Goal: Information Seeking & Learning: Find contact information

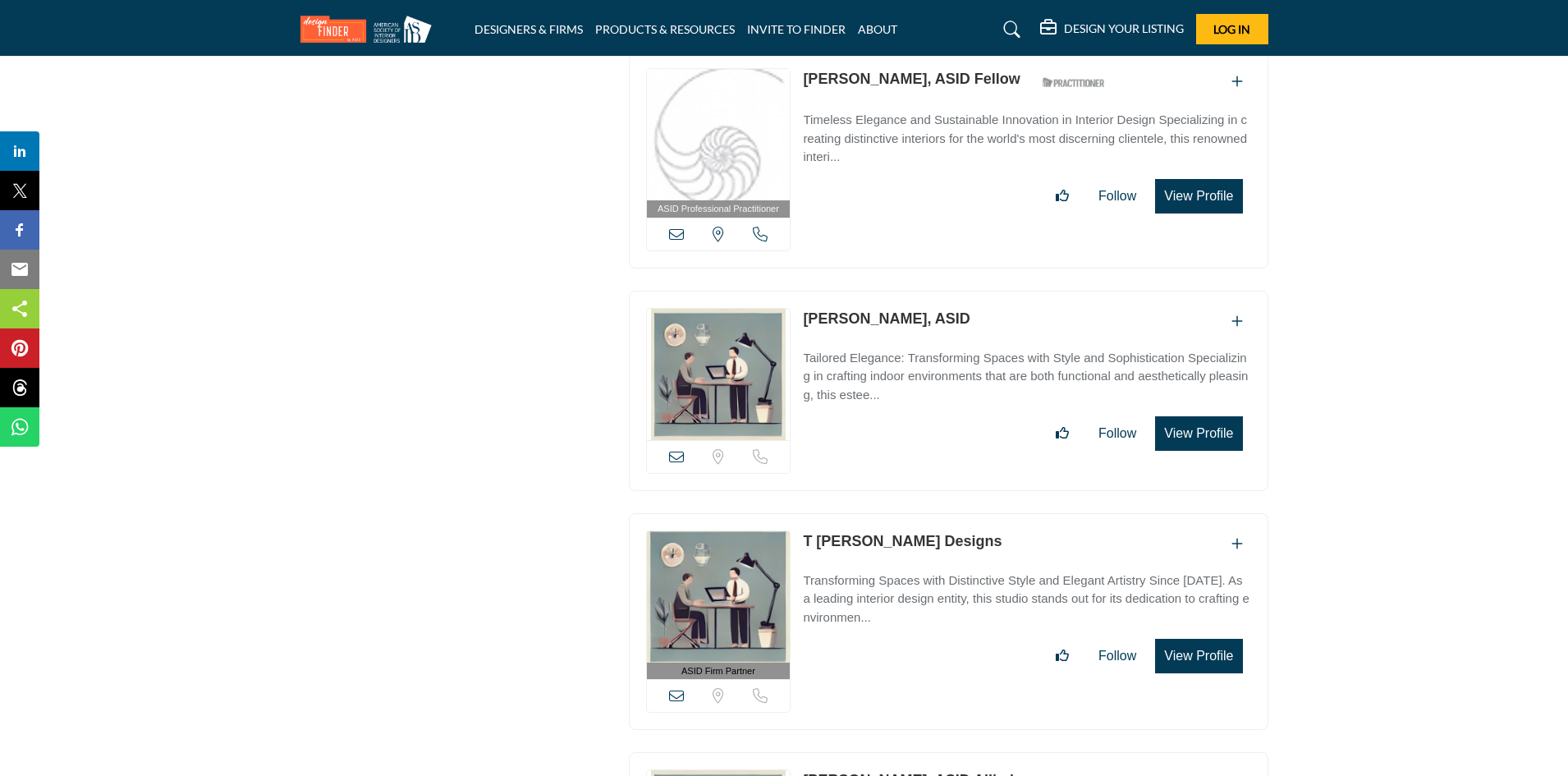
scroll to position [6982, 0]
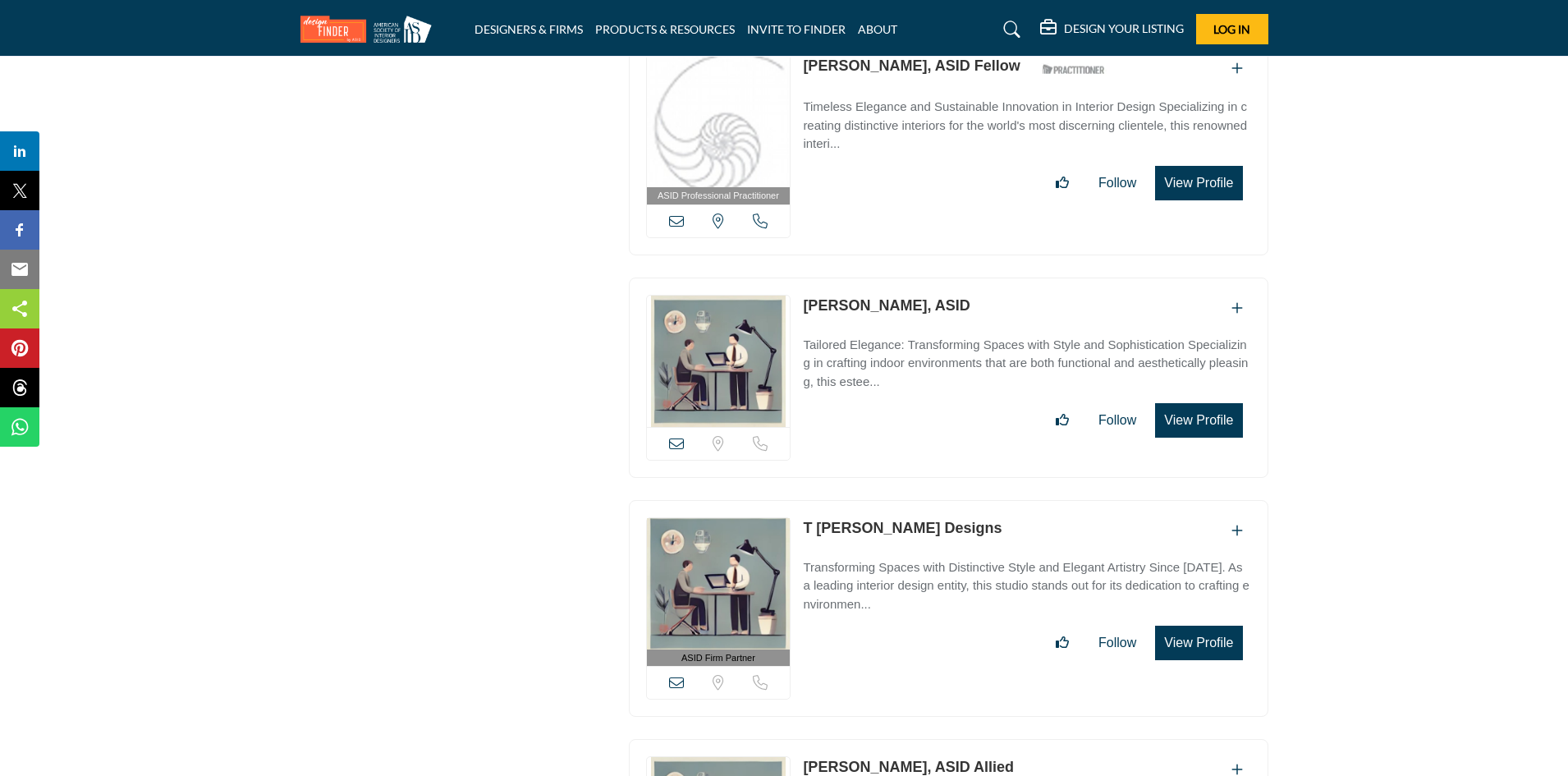
drag, startPoint x: 742, startPoint y: 293, endPoint x: 830, endPoint y: 283, distance: 88.6
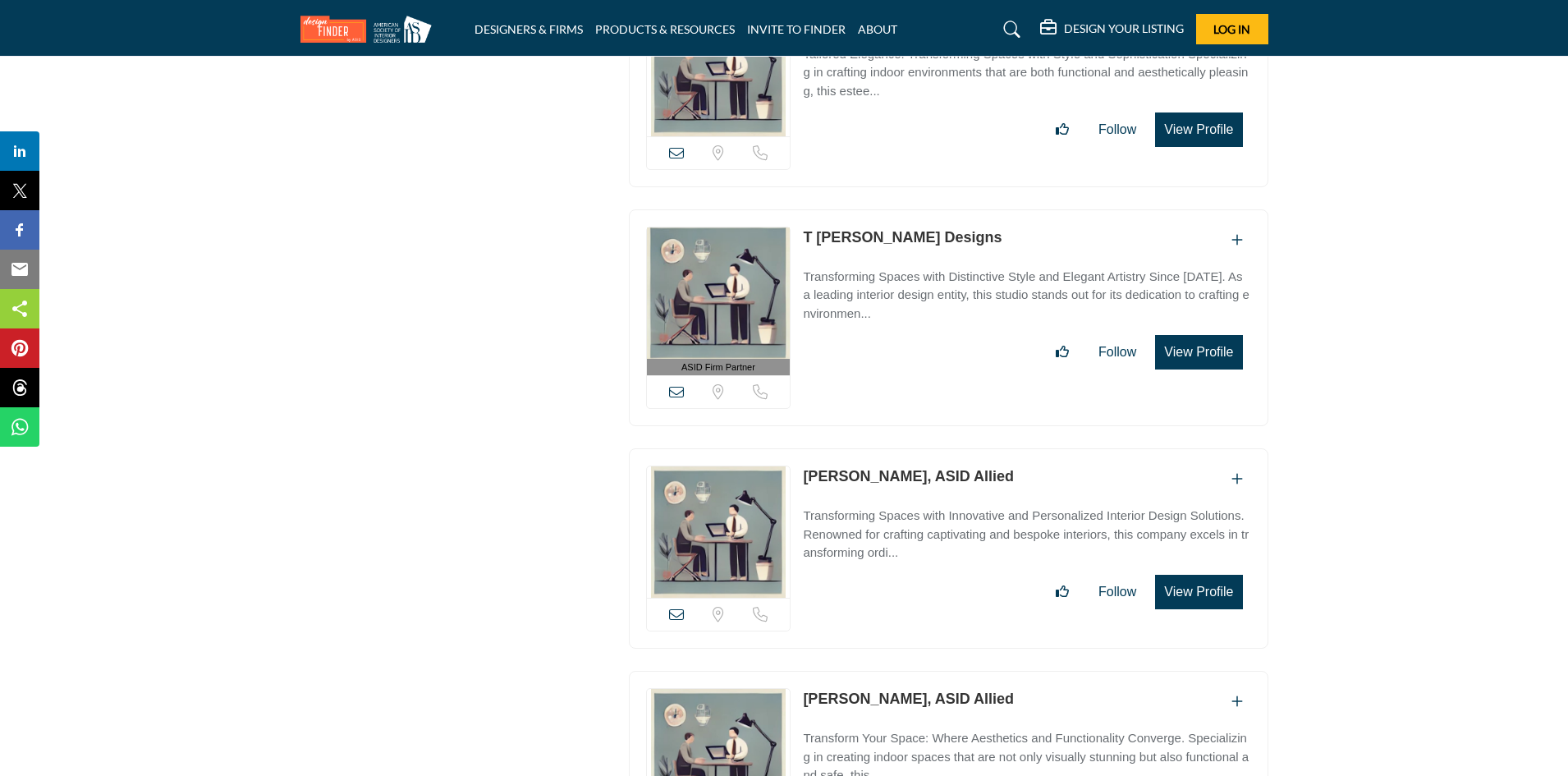
scroll to position [7392, 0]
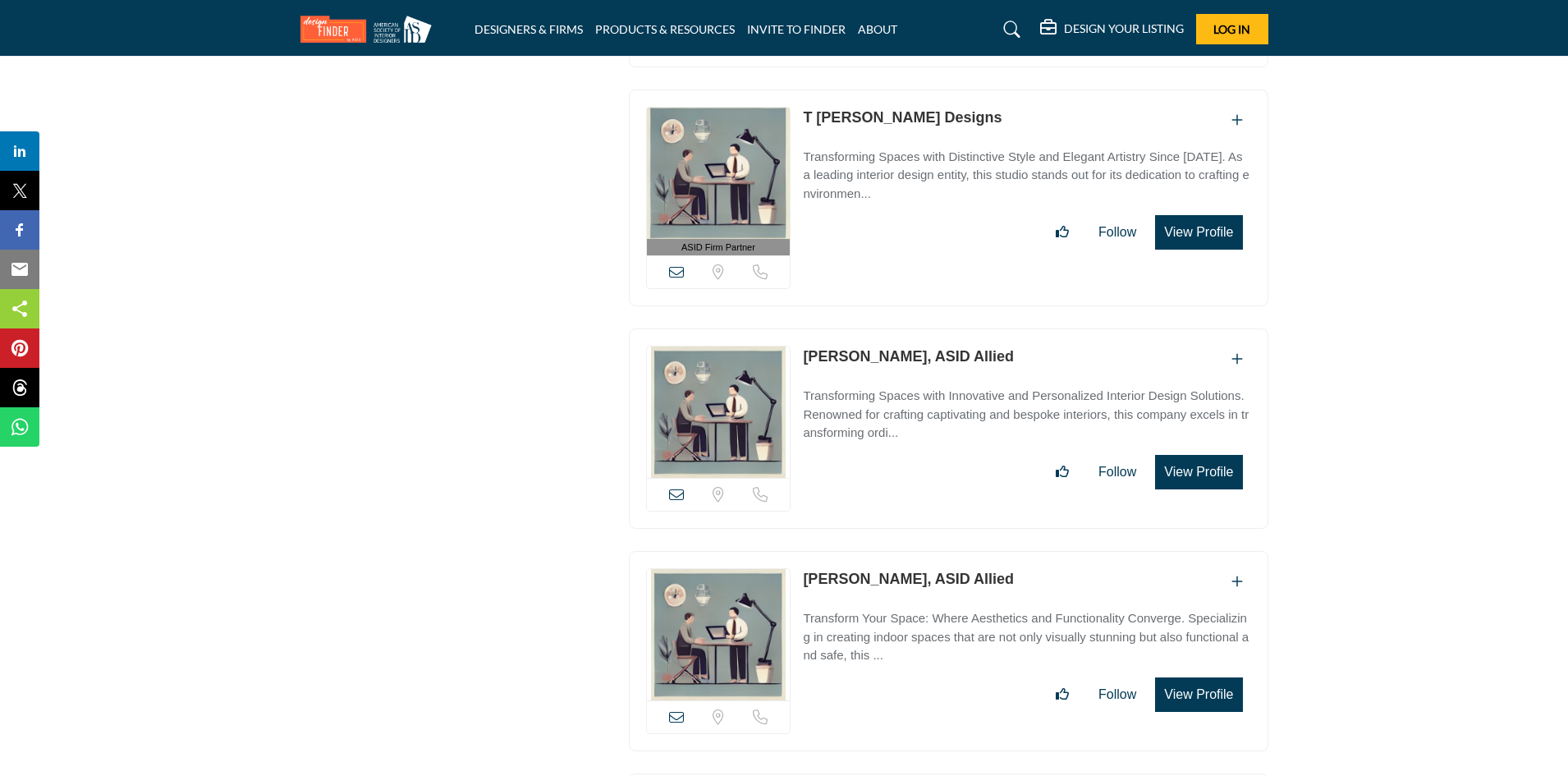
drag, startPoint x: 801, startPoint y: 327, endPoint x: 899, endPoint y: 332, distance: 98.1
click at [900, 332] on div "Sorry, but we don't have a location for this listing" at bounding box center [948, 429] width 639 height 200
copy link "Lauren Dodds"
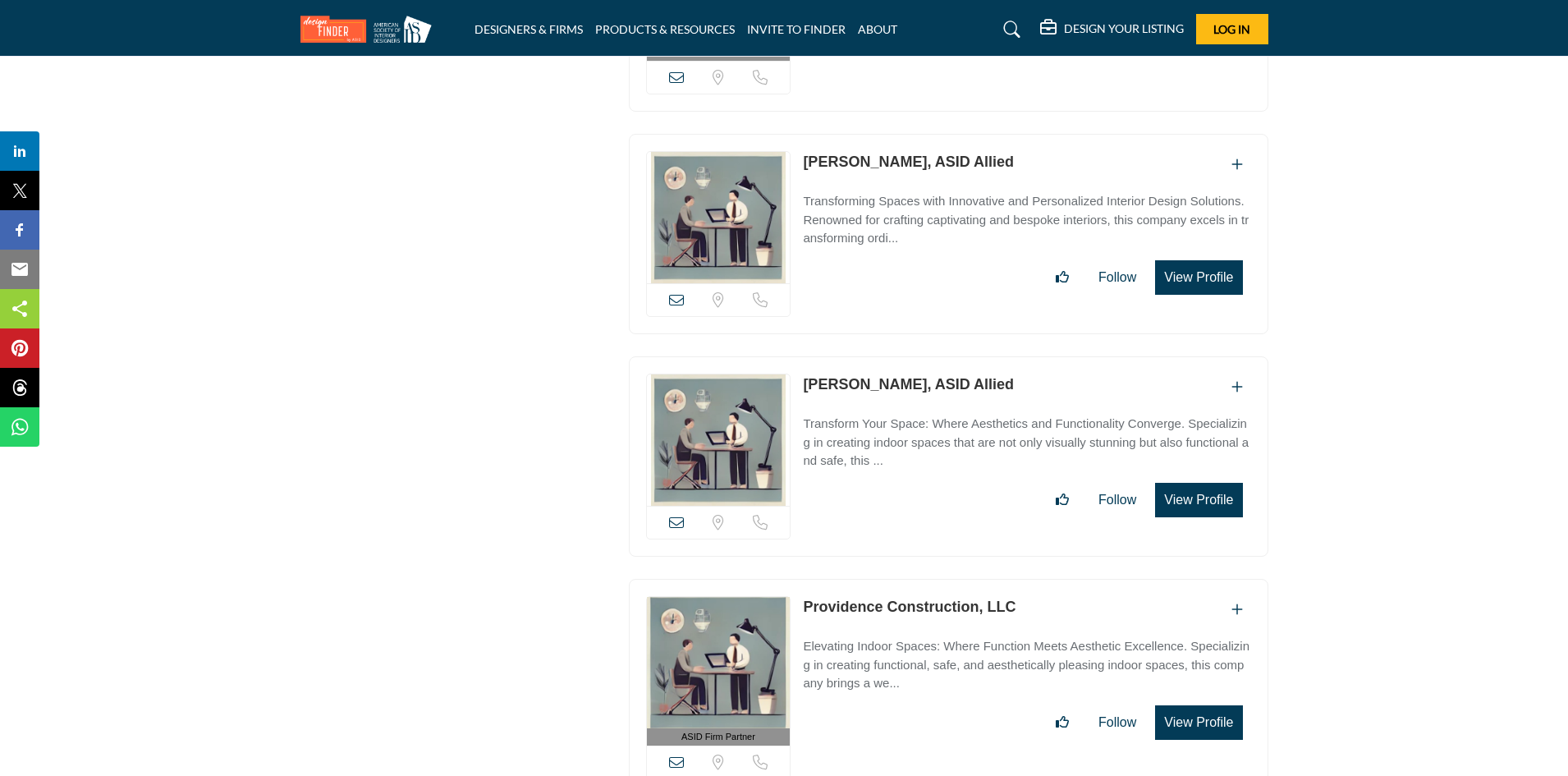
scroll to position [7639, 0]
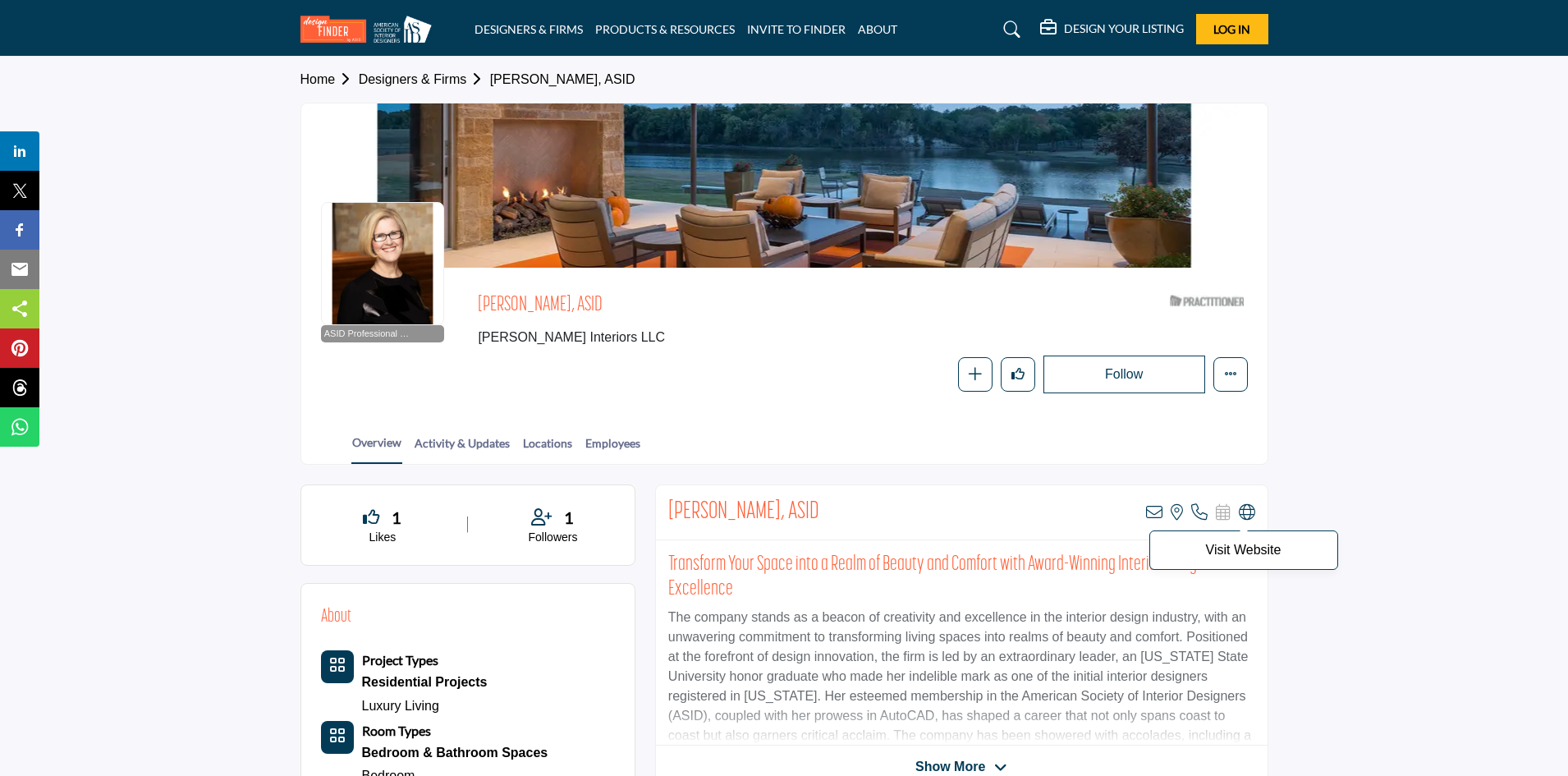
click at [1246, 517] on icon at bounding box center [1246, 512] width 17 height 17
drag, startPoint x: 662, startPoint y: 512, endPoint x: 785, endPoint y: 512, distance: 123.0
click at [785, 512] on div "Mary Anne Smiley, ASID View email address of this listing View the location of …" at bounding box center [962, 513] width 612 height 55
copy h2 "Mary Anne Smiley"
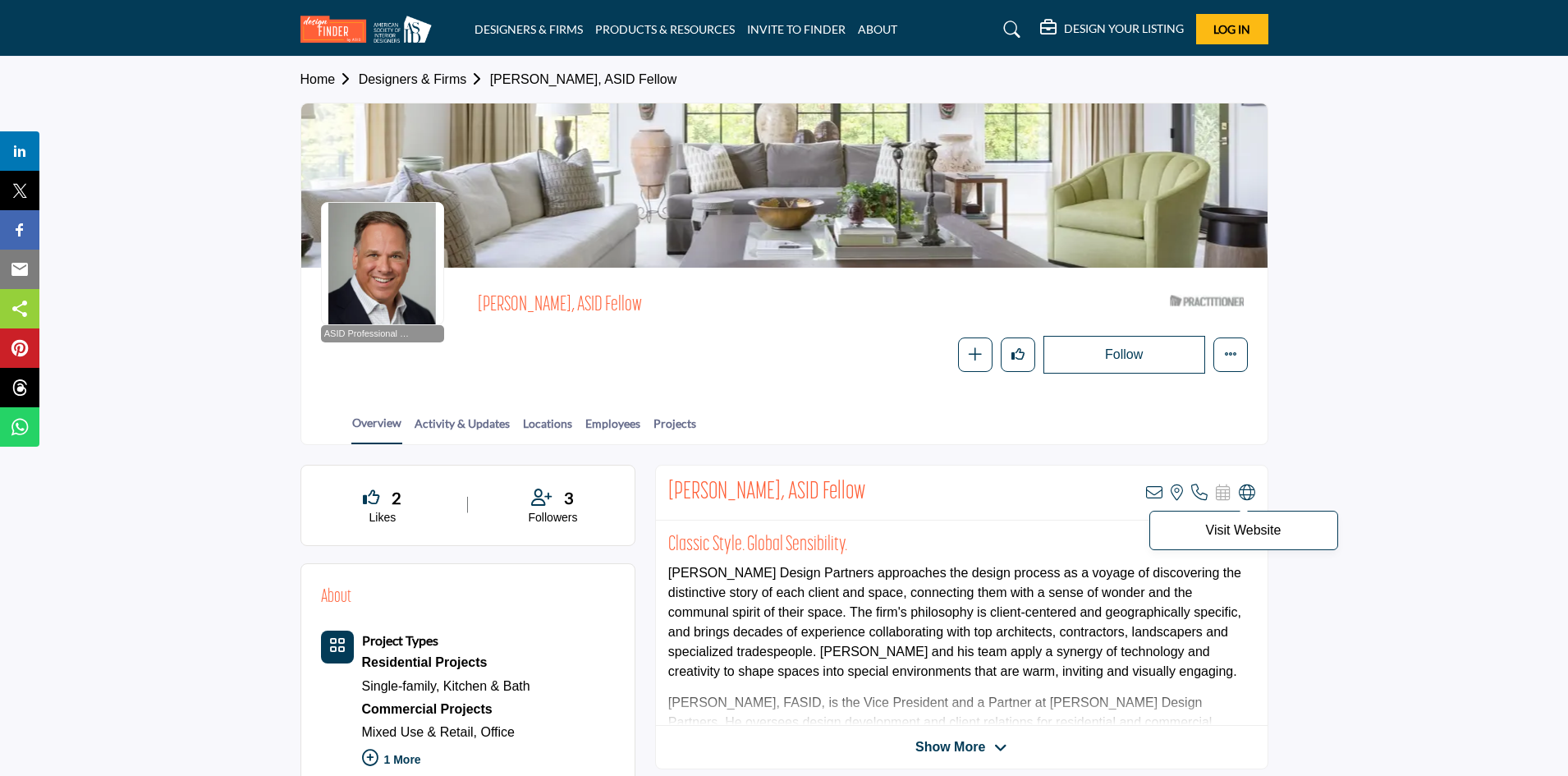
click at [1243, 498] on icon at bounding box center [1246, 492] width 17 height 17
drag, startPoint x: 658, startPoint y: 497, endPoint x: 752, endPoint y: 489, distance: 94.3
click at [753, 487] on div "John Cialone, ASID Fellow View email address of this listing View the location …" at bounding box center [962, 493] width 612 height 55
copy h2 "John Cialon"
copy h2 "John Cialone"
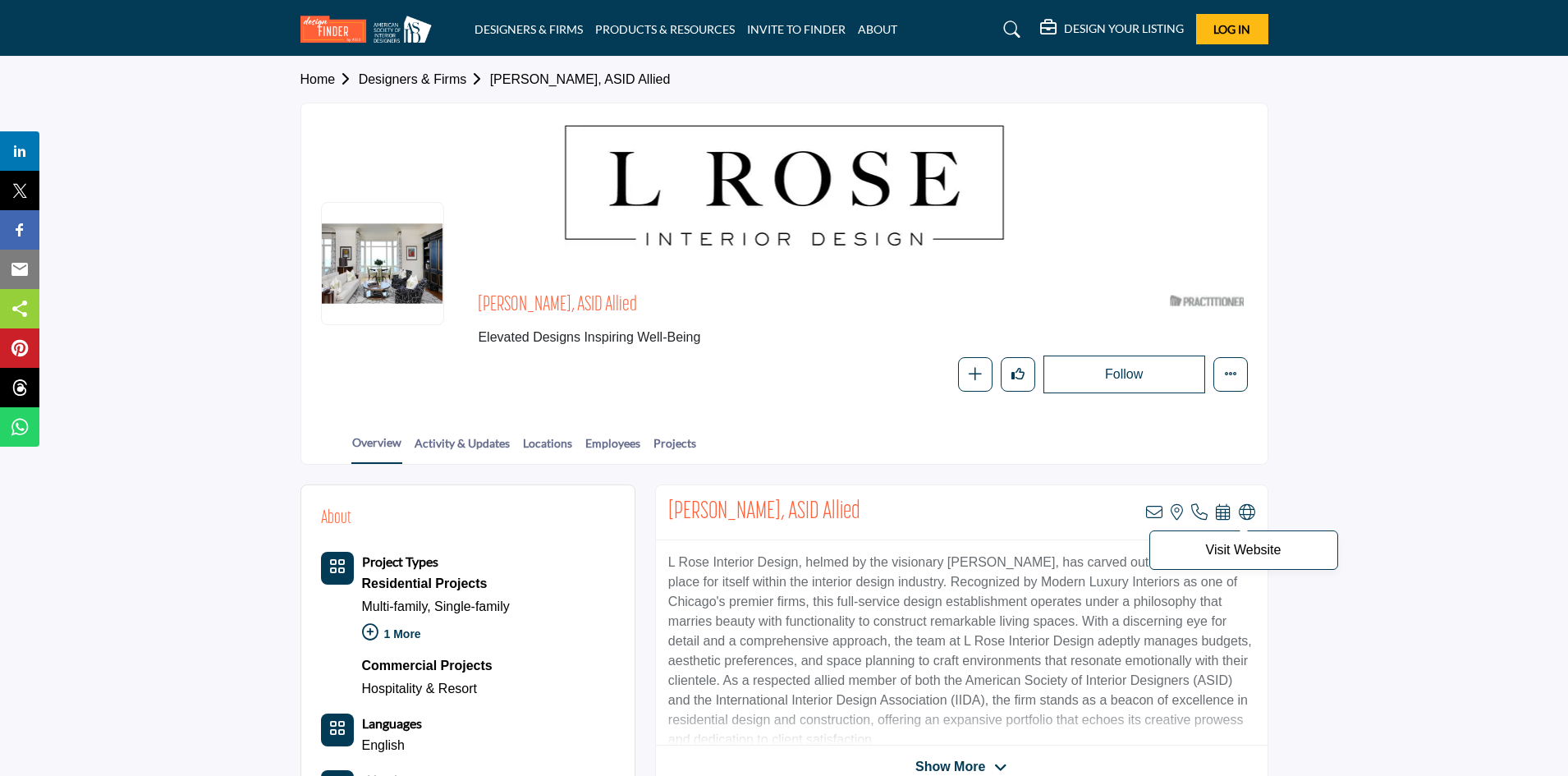
click at [1248, 515] on icon at bounding box center [1246, 512] width 17 height 17
click at [1265, 552] on p "Visit Website" at bounding box center [1243, 549] width 171 height 13
click at [1270, 549] on p "Visit Website" at bounding box center [1243, 549] width 171 height 13
drag, startPoint x: 663, startPoint y: 513, endPoint x: 762, endPoint y: 512, distance: 99.0
click at [762, 512] on div "Lakesha Rose, ASID Allied View email address of this listing View the location …" at bounding box center [962, 513] width 612 height 55
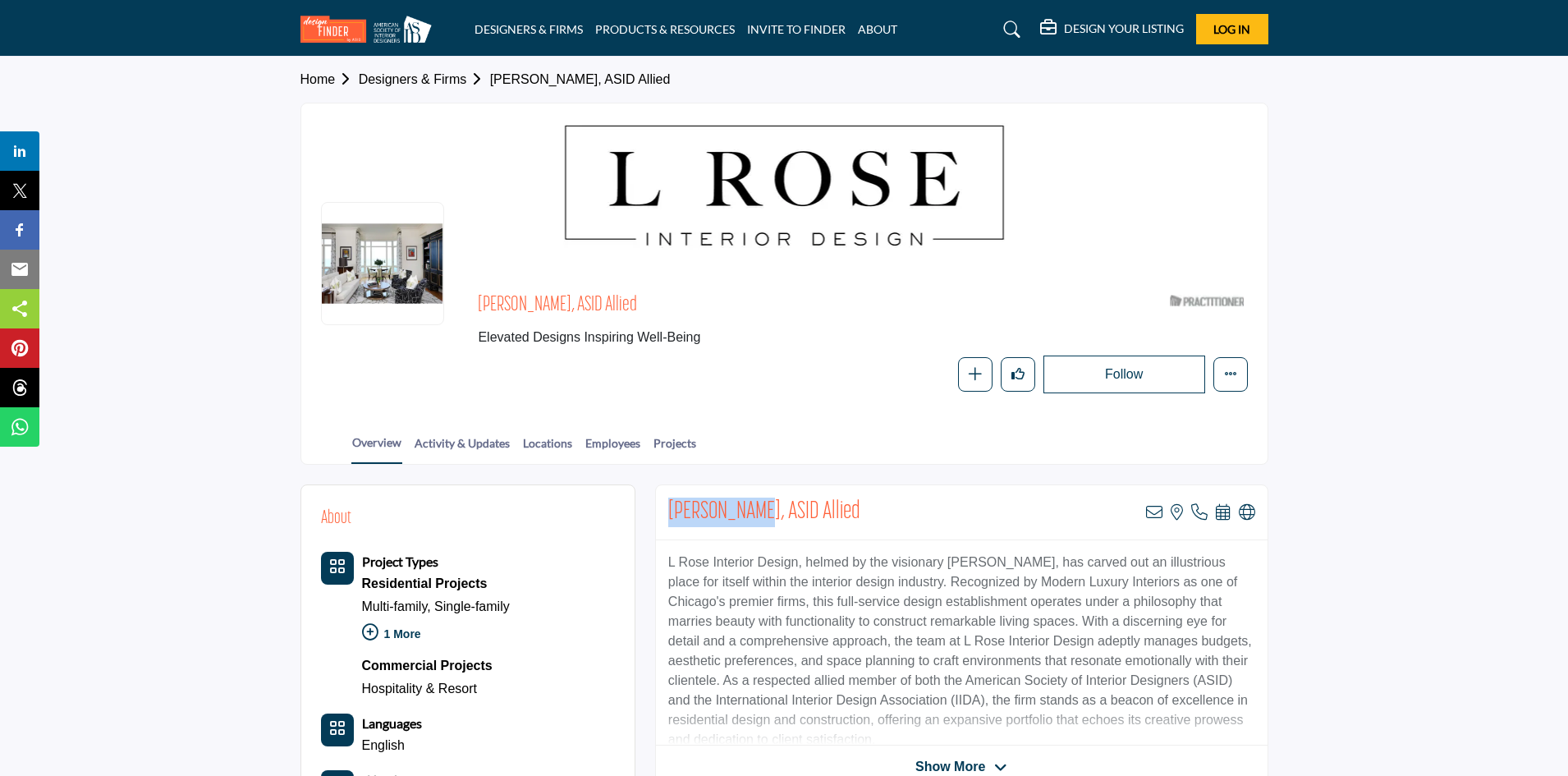
copy h2 "Lakesha Rose"
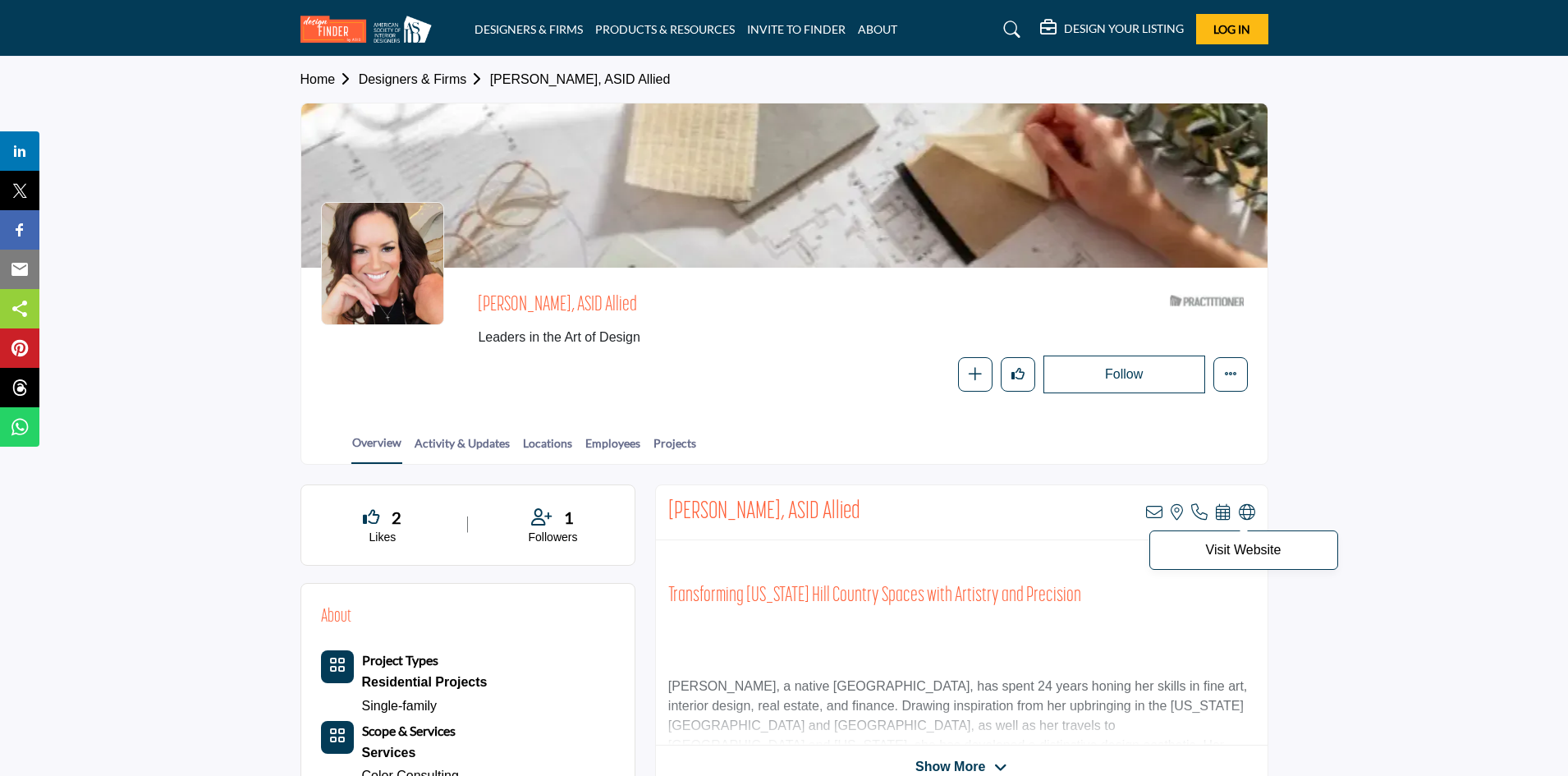
click at [1259, 563] on span "Visit Website" at bounding box center [1243, 550] width 189 height 39
click at [1248, 553] on p "Visit Website" at bounding box center [1243, 549] width 171 height 13
click at [1243, 551] on p "Visit Website" at bounding box center [1243, 549] width 171 height 13
click at [1265, 561] on span "Visit Website" at bounding box center [1243, 550] width 189 height 39
click at [1271, 548] on p "Visit Website" at bounding box center [1243, 549] width 171 height 13
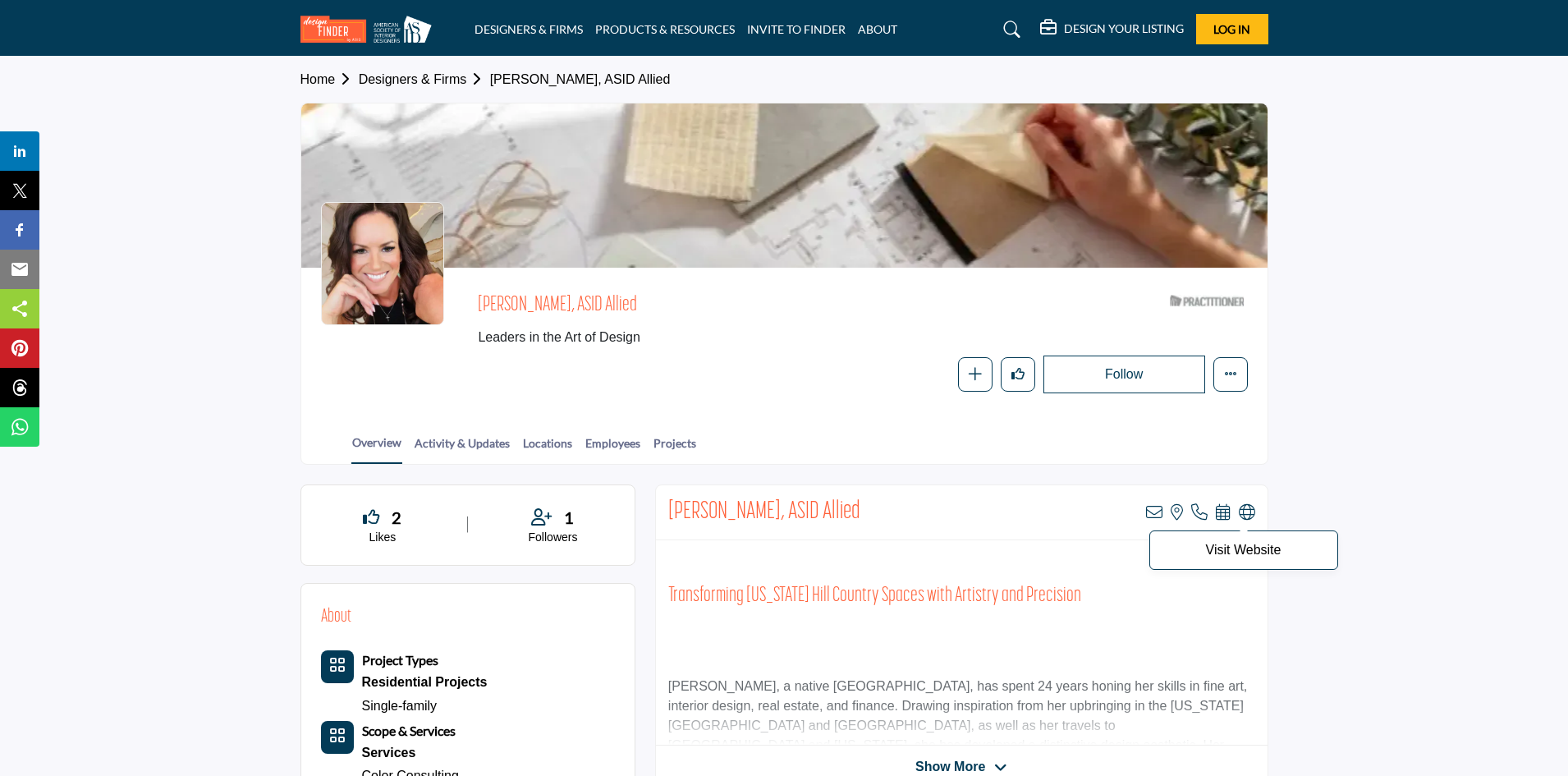
click at [1250, 512] on icon at bounding box center [1246, 512] width 17 height 17
drag, startPoint x: 668, startPoint y: 506, endPoint x: 776, endPoint y: 506, distance: 108.0
click at [776, 506] on h2 "[PERSON_NAME], ASID Allied" at bounding box center [765, 512] width 192 height 29
copy h2 "[PERSON_NAME]"
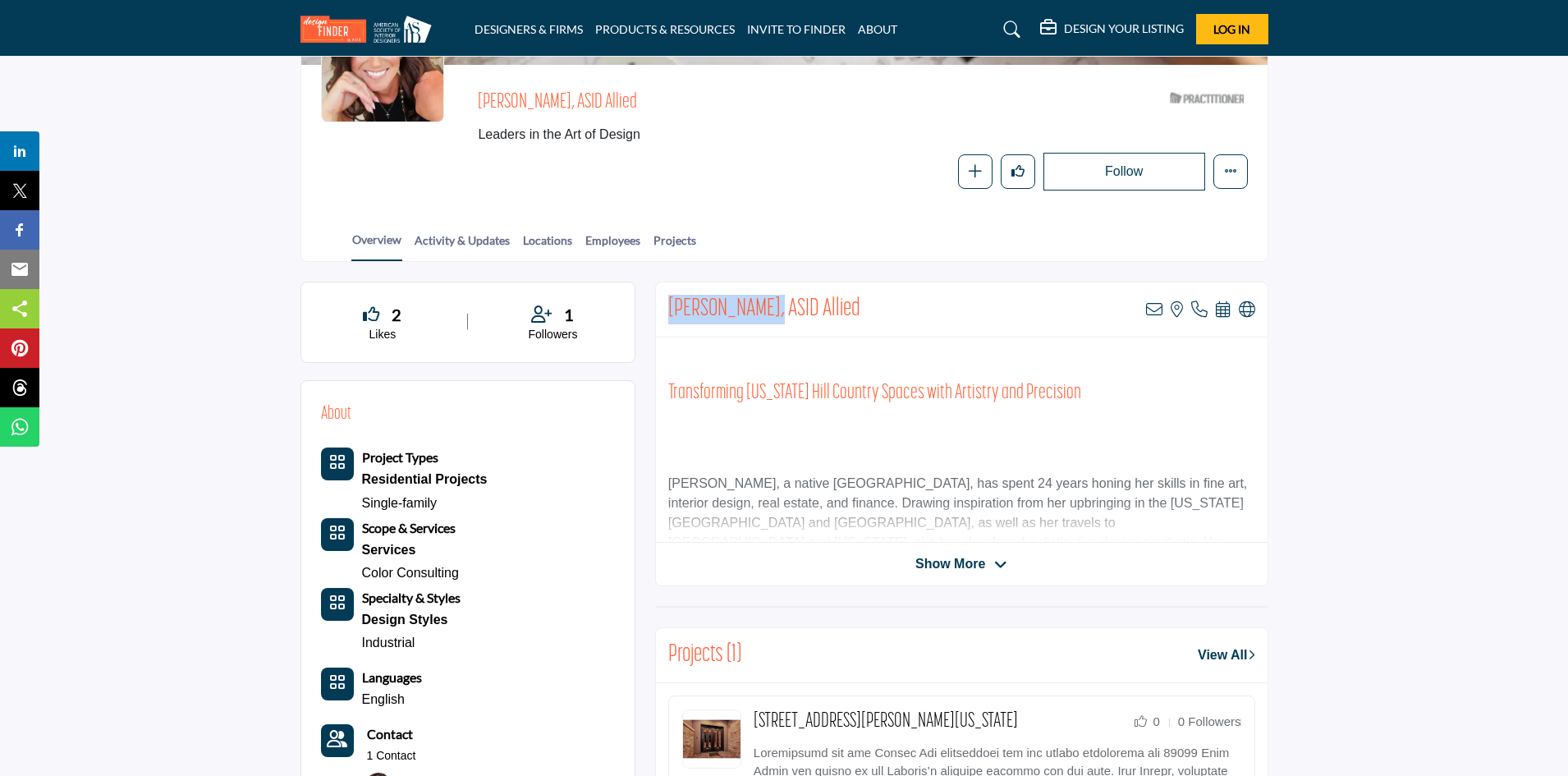
scroll to position [246, 0]
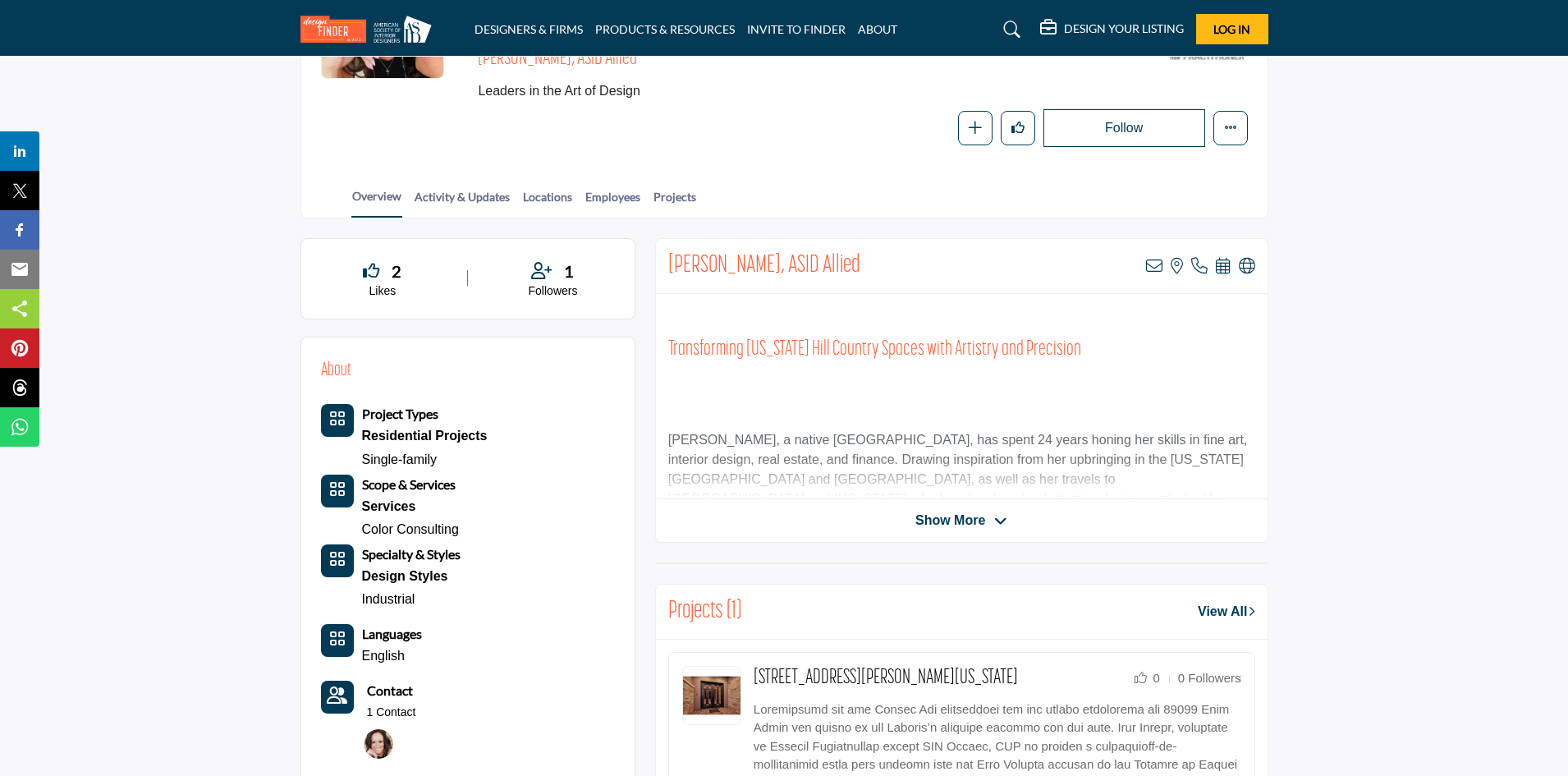
click at [982, 523] on span "Show More" at bounding box center [950, 521] width 70 height 20
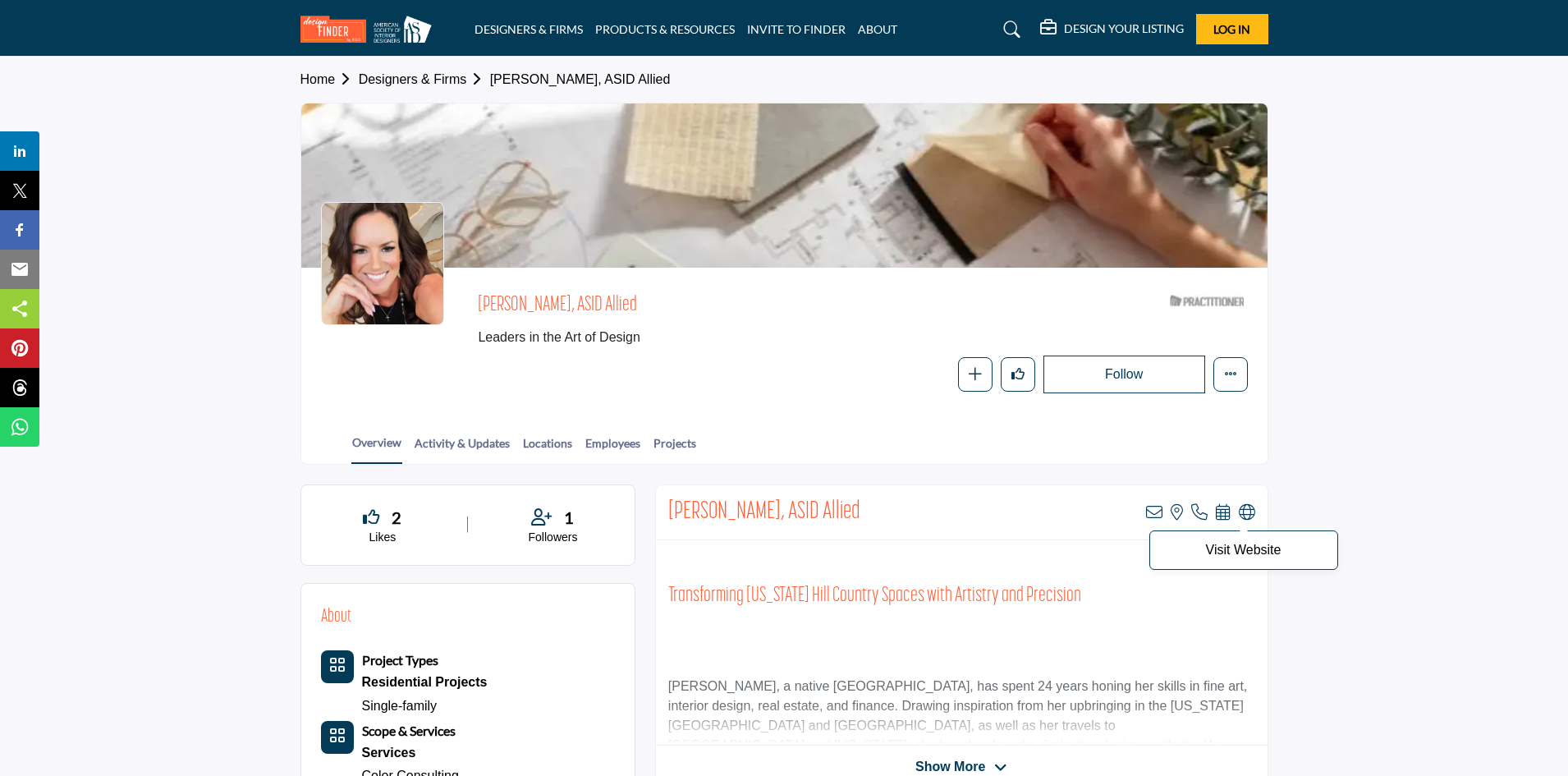
click at [1245, 510] on icon at bounding box center [1246, 512] width 17 height 17
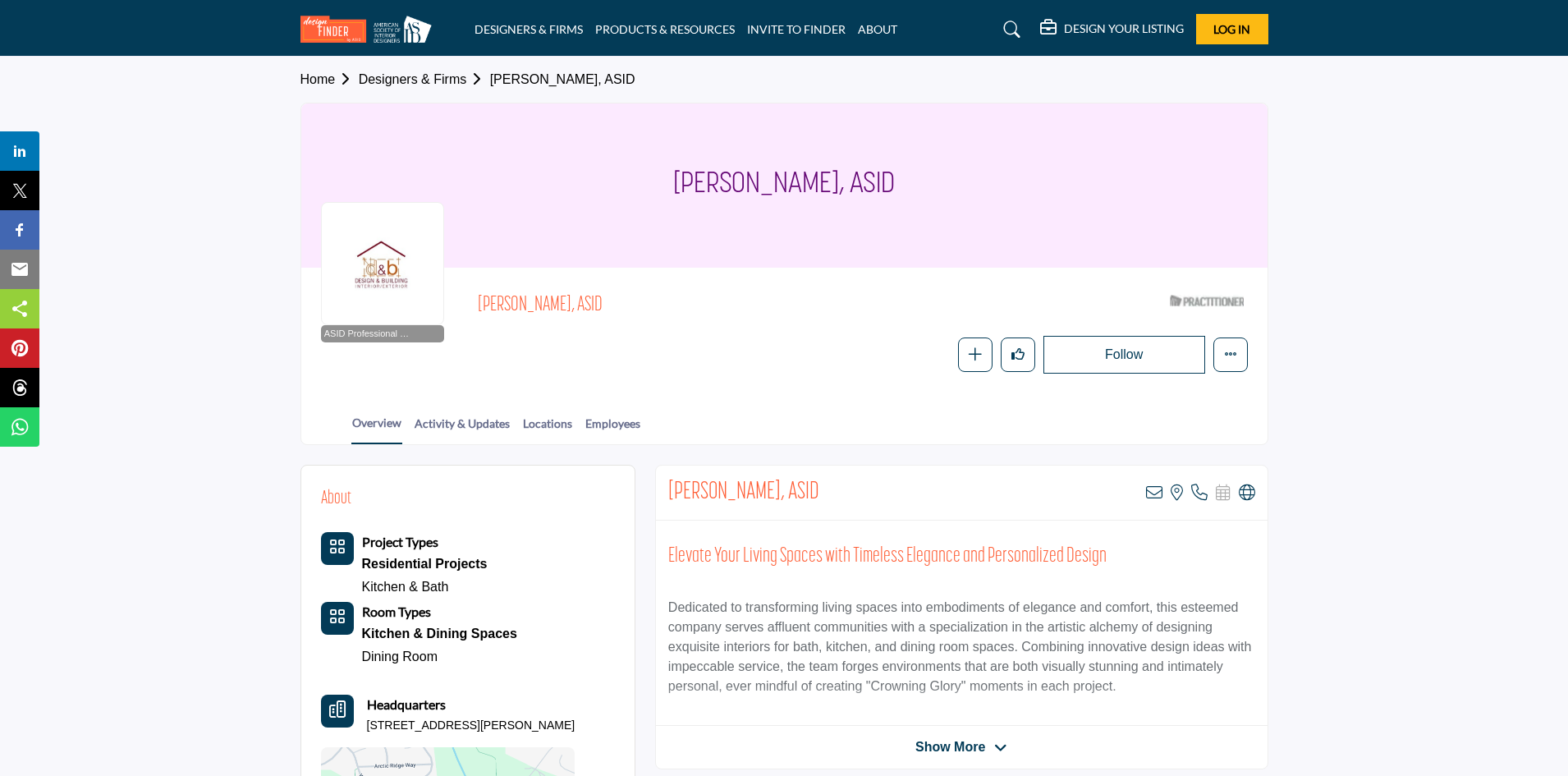
click at [1256, 497] on div "Isabelle Odjaghian, ASID View email address of this listing View the location o…" at bounding box center [962, 493] width 612 height 55
click at [1247, 495] on icon at bounding box center [1246, 492] width 17 height 17
drag, startPoint x: 655, startPoint y: 494, endPoint x: 794, endPoint y: 486, distance: 139.2
click at [794, 486] on div "Isabelle Odjaghian, ASID View email address of this listing View the location o…" at bounding box center [962, 493] width 612 height 55
copy h2 "Isabelle Odjaghian"
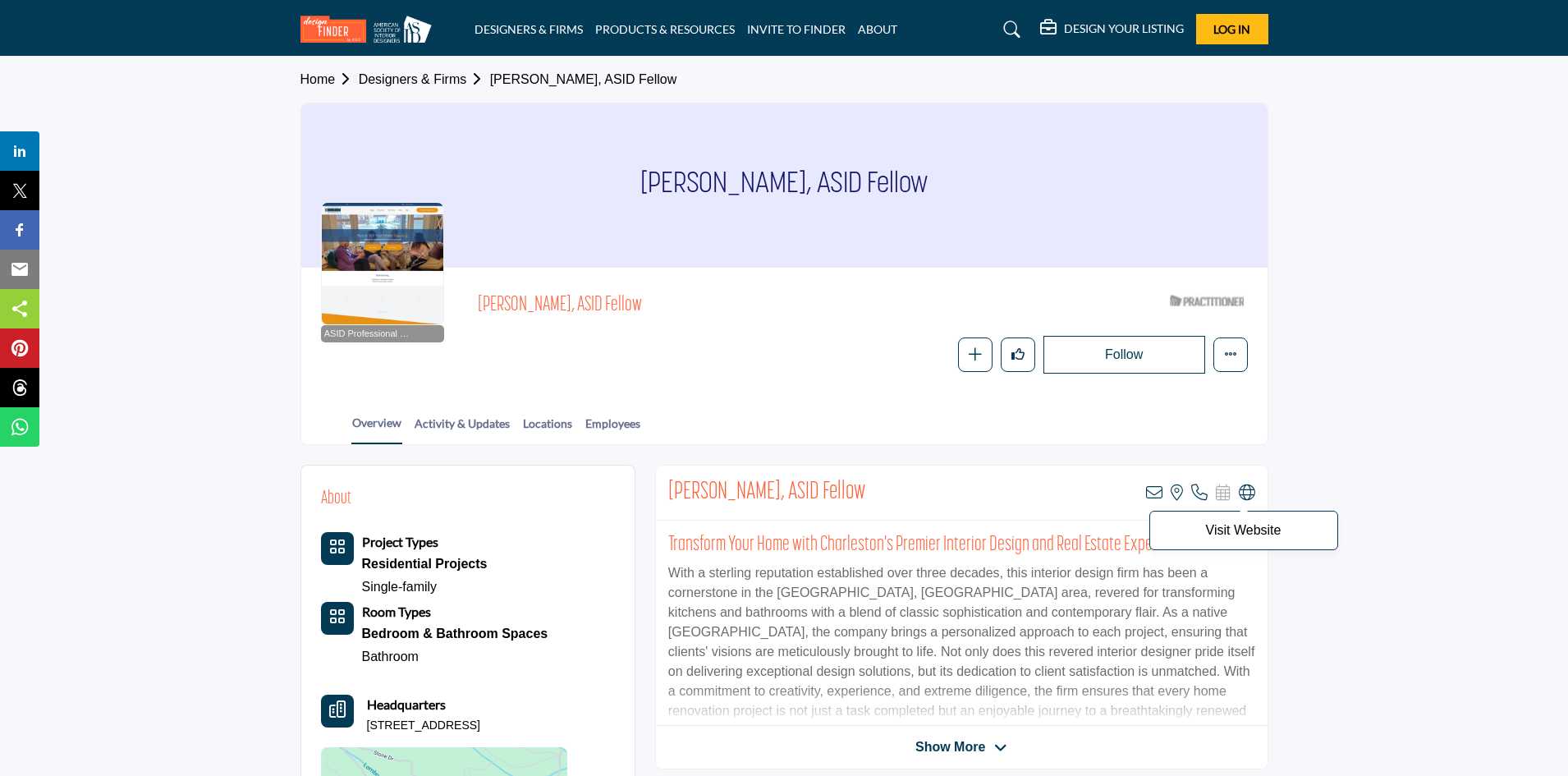
click at [1243, 491] on icon at bounding box center [1246, 492] width 17 height 17
drag, startPoint x: 658, startPoint y: 490, endPoint x: 749, endPoint y: 495, distance: 91.1
click at [749, 495] on div "[PERSON_NAME], ASID Fellow View email address of this listing View the location…" at bounding box center [962, 493] width 612 height 55
copy h2 "[PERSON_NAME]"
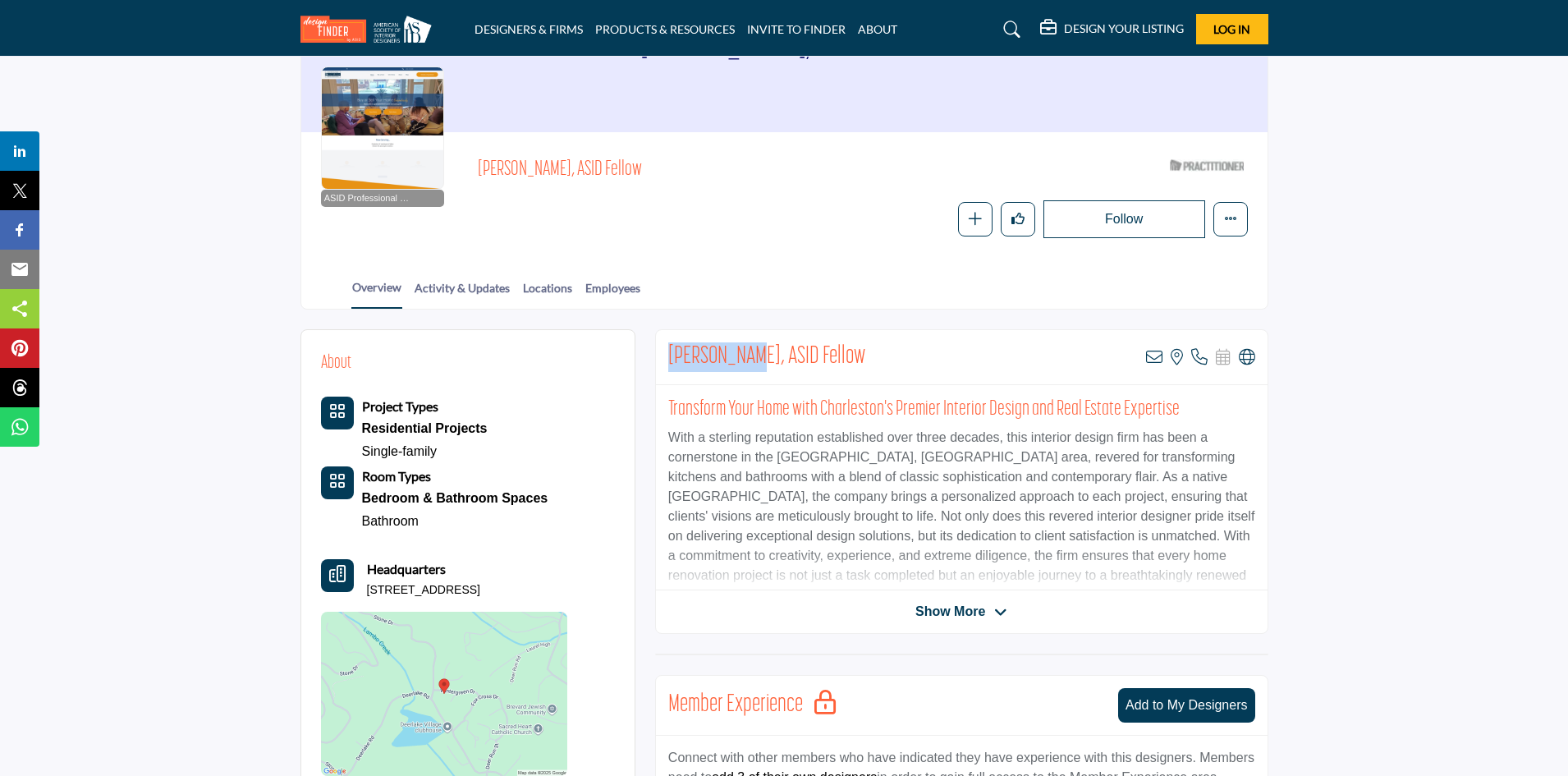
scroll to position [164, 0]
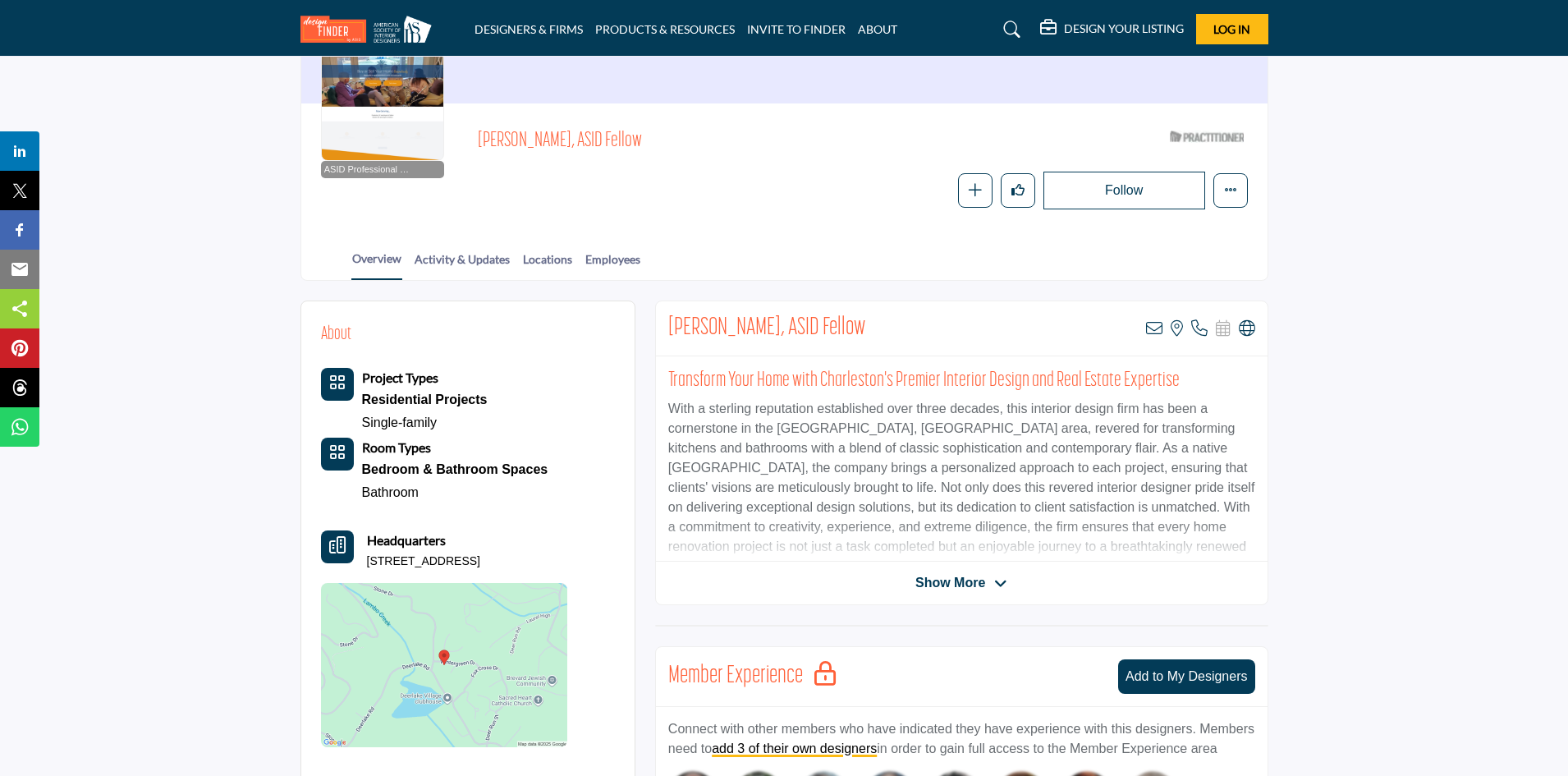
click at [971, 588] on span "Show More" at bounding box center [950, 583] width 70 height 20
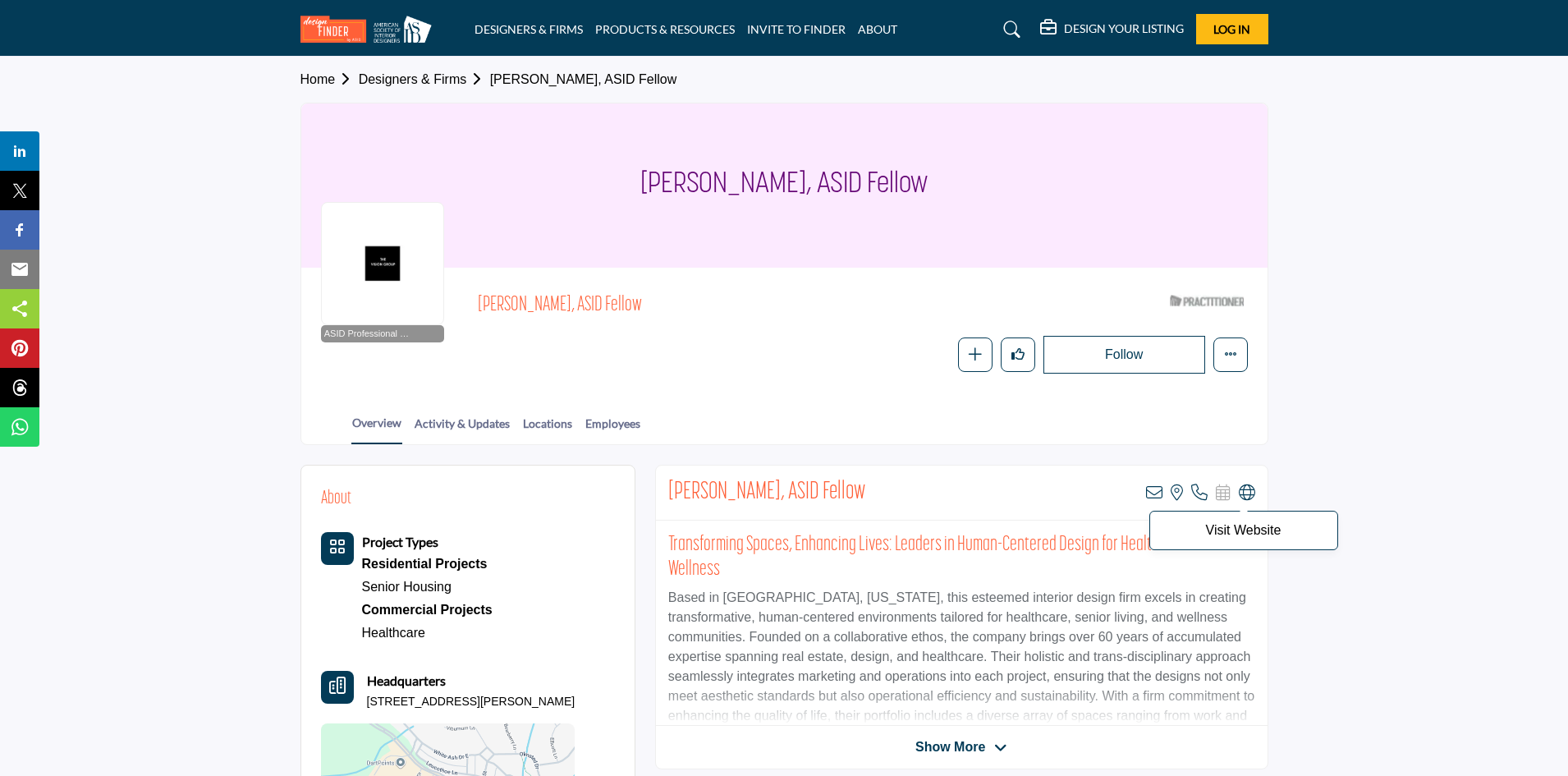
click at [1254, 492] on div "BJ Miller, ASID Fellow View email address of this listing View the location of …" at bounding box center [962, 493] width 612 height 55
click at [1267, 528] on p "Visit Website" at bounding box center [1243, 530] width 171 height 13
drag, startPoint x: 1259, startPoint y: 529, endPoint x: 1247, endPoint y: 530, distance: 12.0
click at [1247, 530] on p "Visit Website" at bounding box center [1243, 530] width 171 height 13
click at [1234, 540] on span "Visit Website" at bounding box center [1243, 531] width 189 height 39
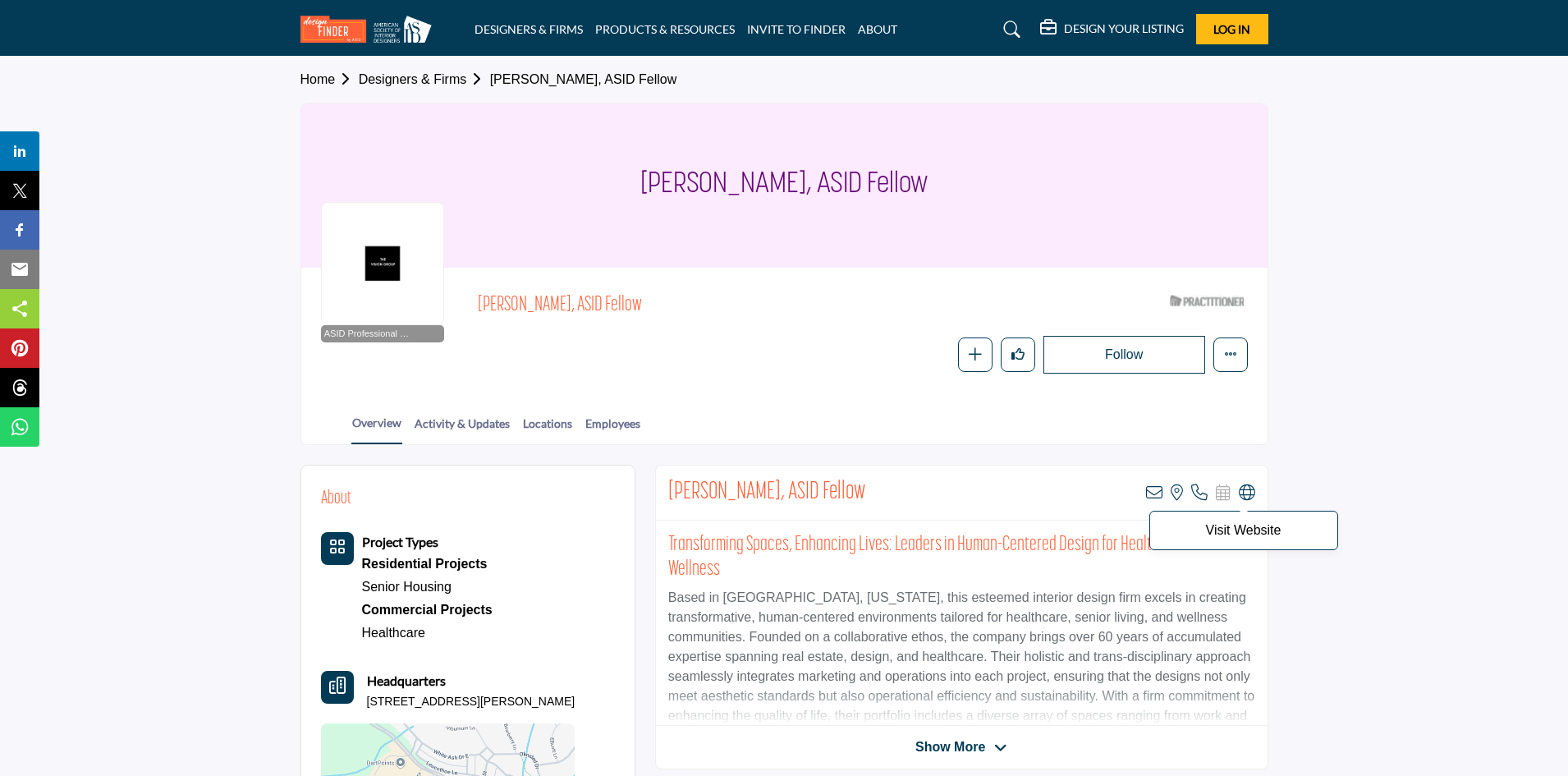
click at [1234, 538] on span "Visit Website" at bounding box center [1243, 531] width 189 height 39
click at [1231, 534] on p "Visit Website" at bounding box center [1243, 530] width 171 height 13
click at [1218, 535] on p "Visit Website" at bounding box center [1243, 530] width 171 height 13
click at [1205, 528] on p "Visit Website" at bounding box center [1243, 530] width 171 height 13
click at [1269, 533] on p "Visit Website" at bounding box center [1243, 530] width 171 height 13
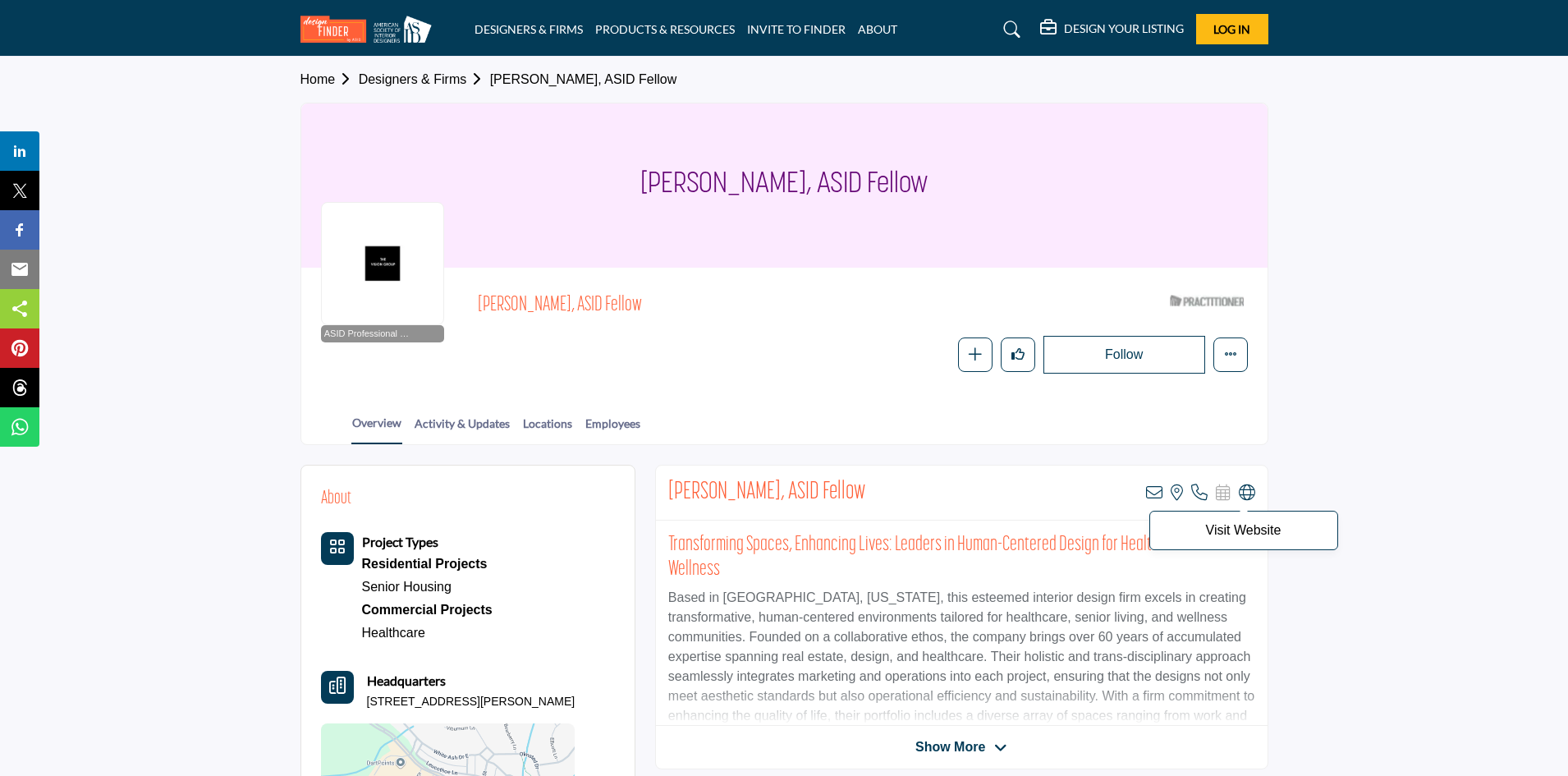
click at [1280, 532] on p "Visit Website" at bounding box center [1243, 530] width 171 height 13
click at [1266, 528] on p "Visit Website" at bounding box center [1243, 530] width 171 height 13
click at [1243, 495] on icon at bounding box center [1246, 492] width 17 height 17
click at [1247, 491] on icon at bounding box center [1246, 492] width 17 height 17
click at [1256, 519] on span "Visit Website" at bounding box center [1243, 531] width 189 height 39
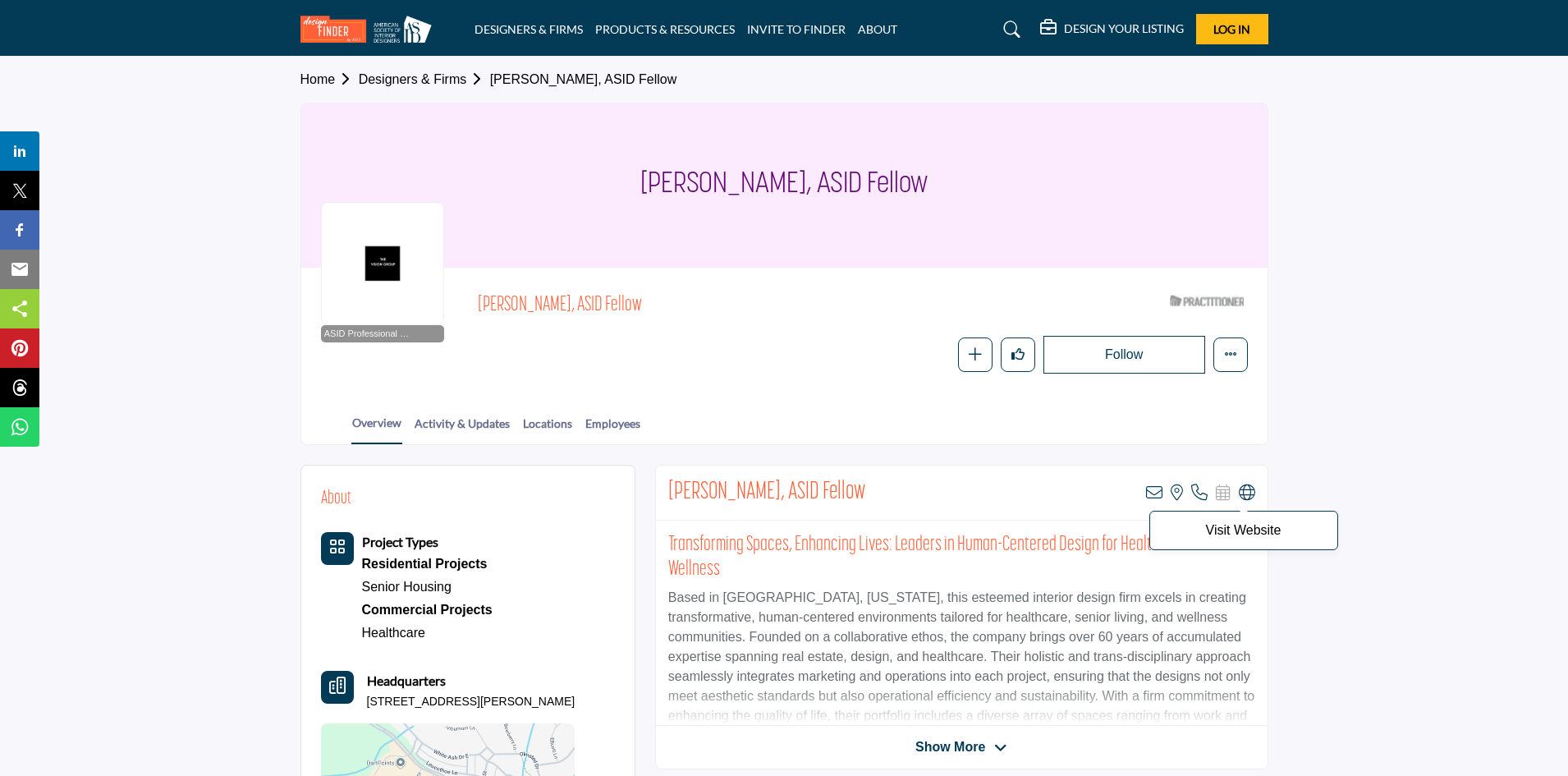
click at [1256, 527] on p "Visit Website" at bounding box center [1243, 530] width 171 height 13
click at [1256, 529] on p "Visit Website" at bounding box center [1243, 530] width 171 height 13
drag, startPoint x: 656, startPoint y: 485, endPoint x: 726, endPoint y: 497, distance: 71.0
click at [726, 497] on div "BJ Miller, ASID Fellow View email address of this listing View the location of …" at bounding box center [962, 493] width 612 height 55
copy h2 "BJ Miller"
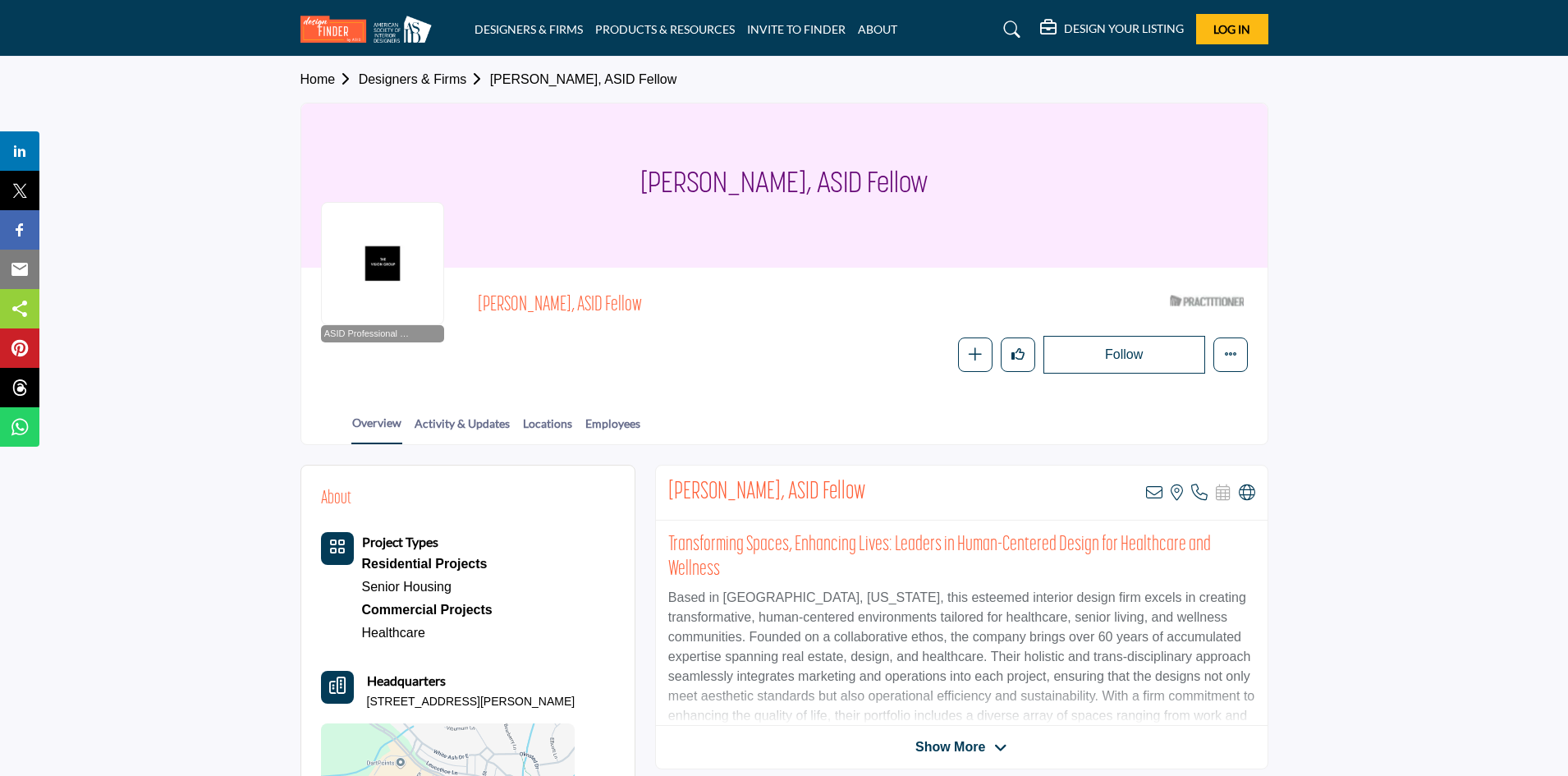
click at [960, 744] on span "Show More" at bounding box center [950, 748] width 70 height 20
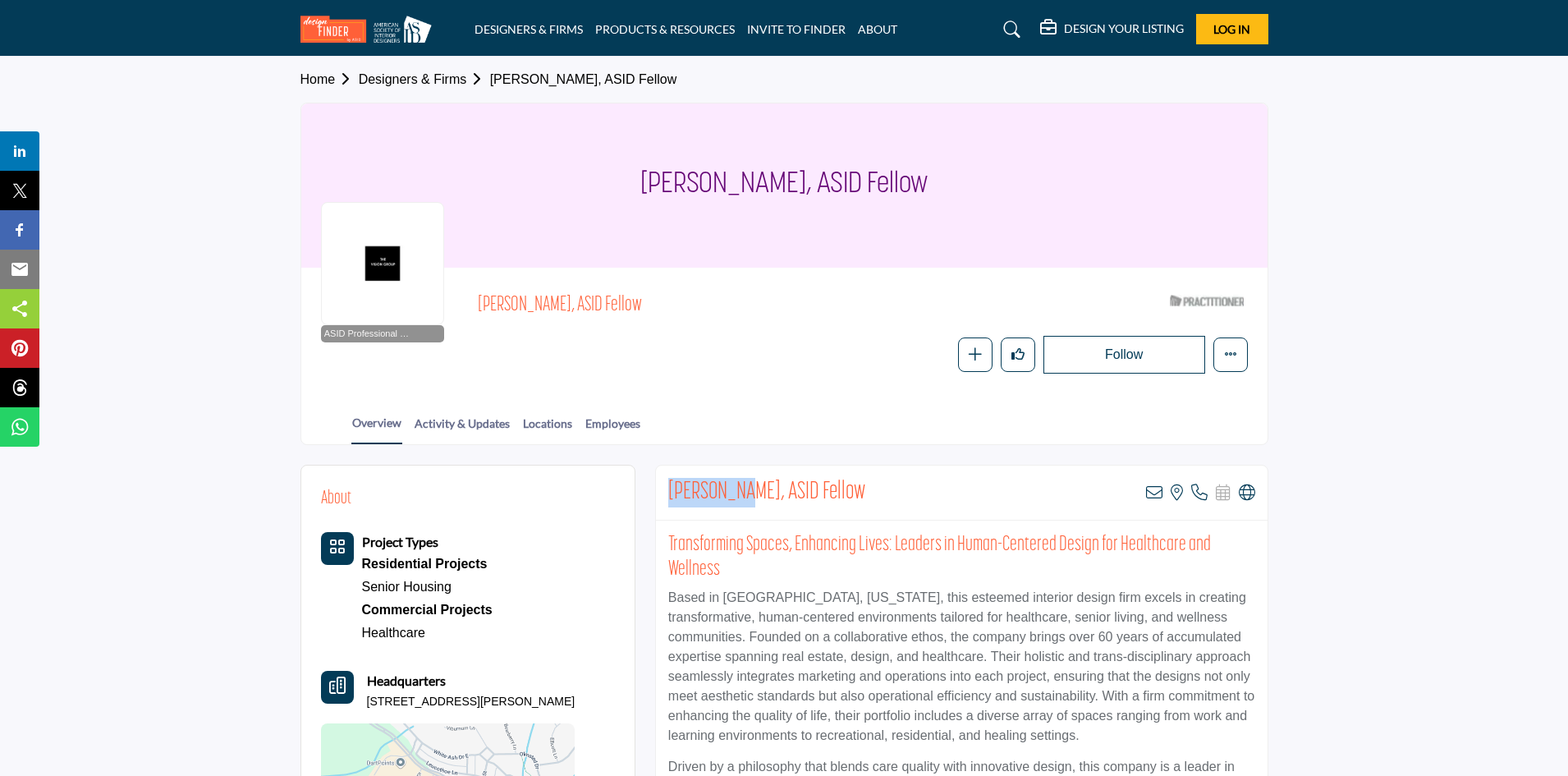
drag, startPoint x: 665, startPoint y: 480, endPoint x: 728, endPoint y: 489, distance: 63.6
copy h2 "BJ Miller,"
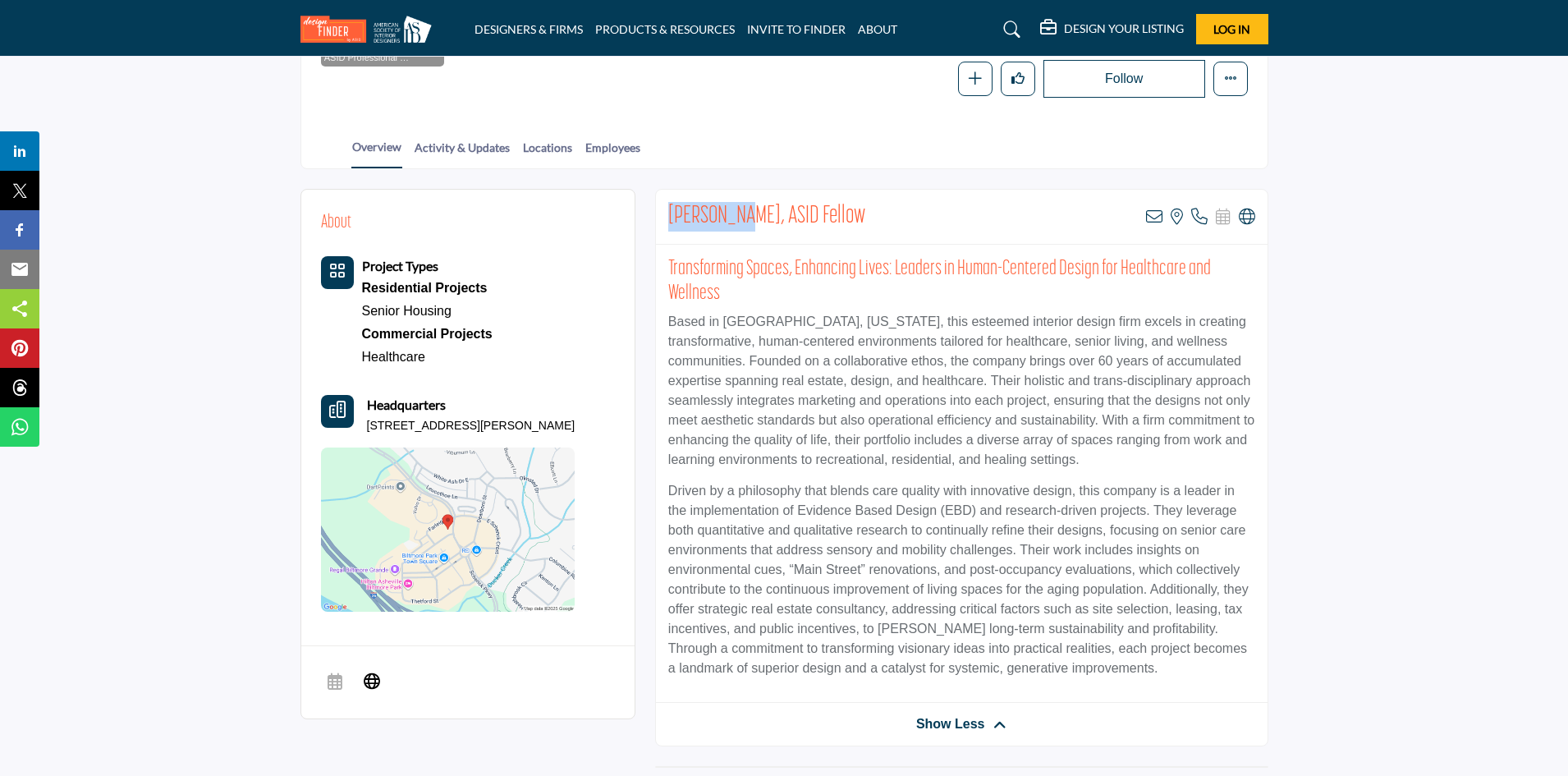
scroll to position [329, 0]
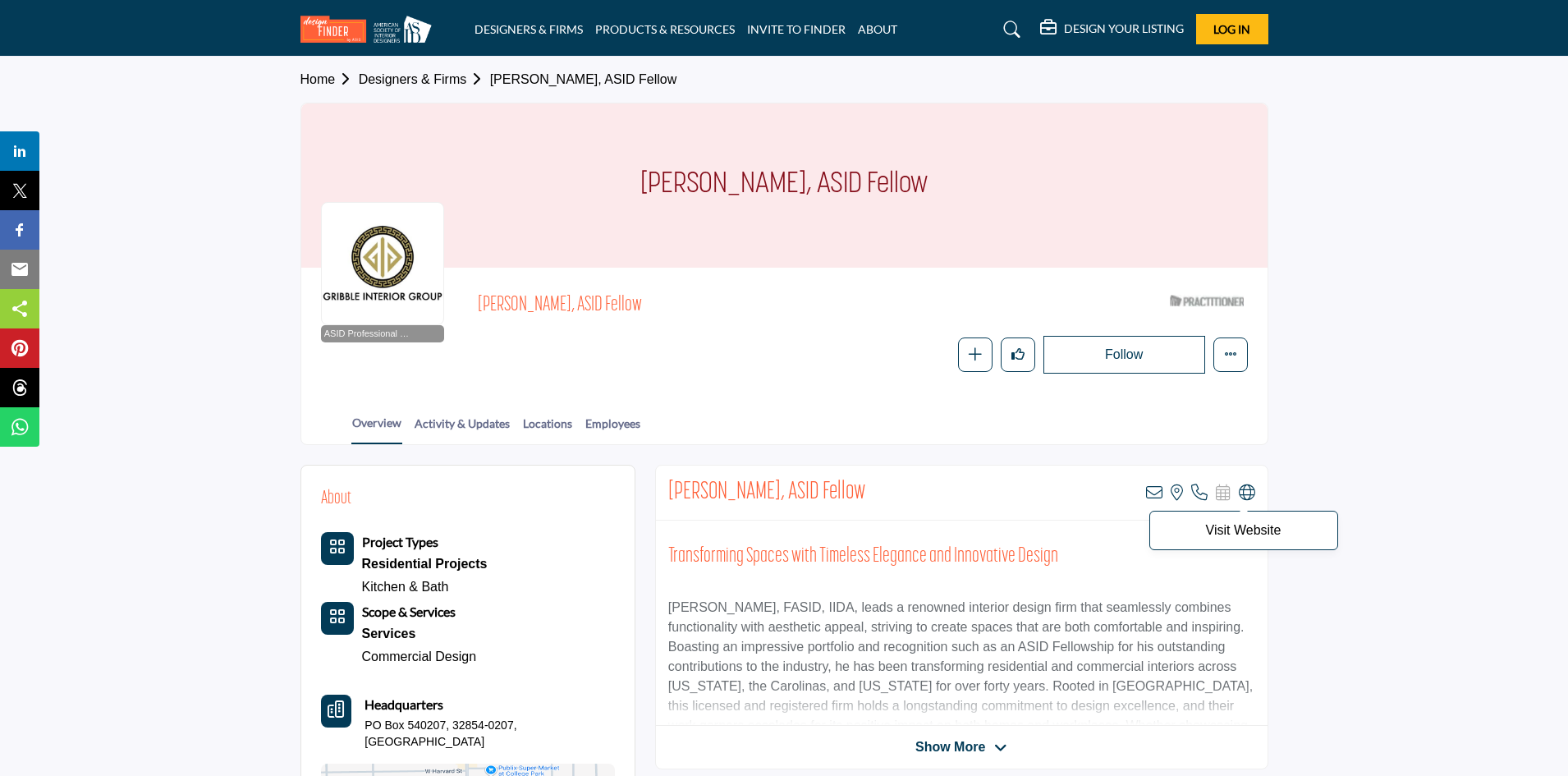
click at [1245, 497] on icon at bounding box center [1246, 492] width 17 height 17
click at [1267, 542] on span "Visit Website" at bounding box center [1243, 531] width 189 height 39
drag, startPoint x: 659, startPoint y: 491, endPoint x: 754, endPoint y: 490, distance: 95.0
click at [754, 491] on div "Grant Gribble, ASID Fellow View email address of this listing View the location…" at bounding box center [962, 493] width 612 height 55
copy h2 "Grant Gribble"
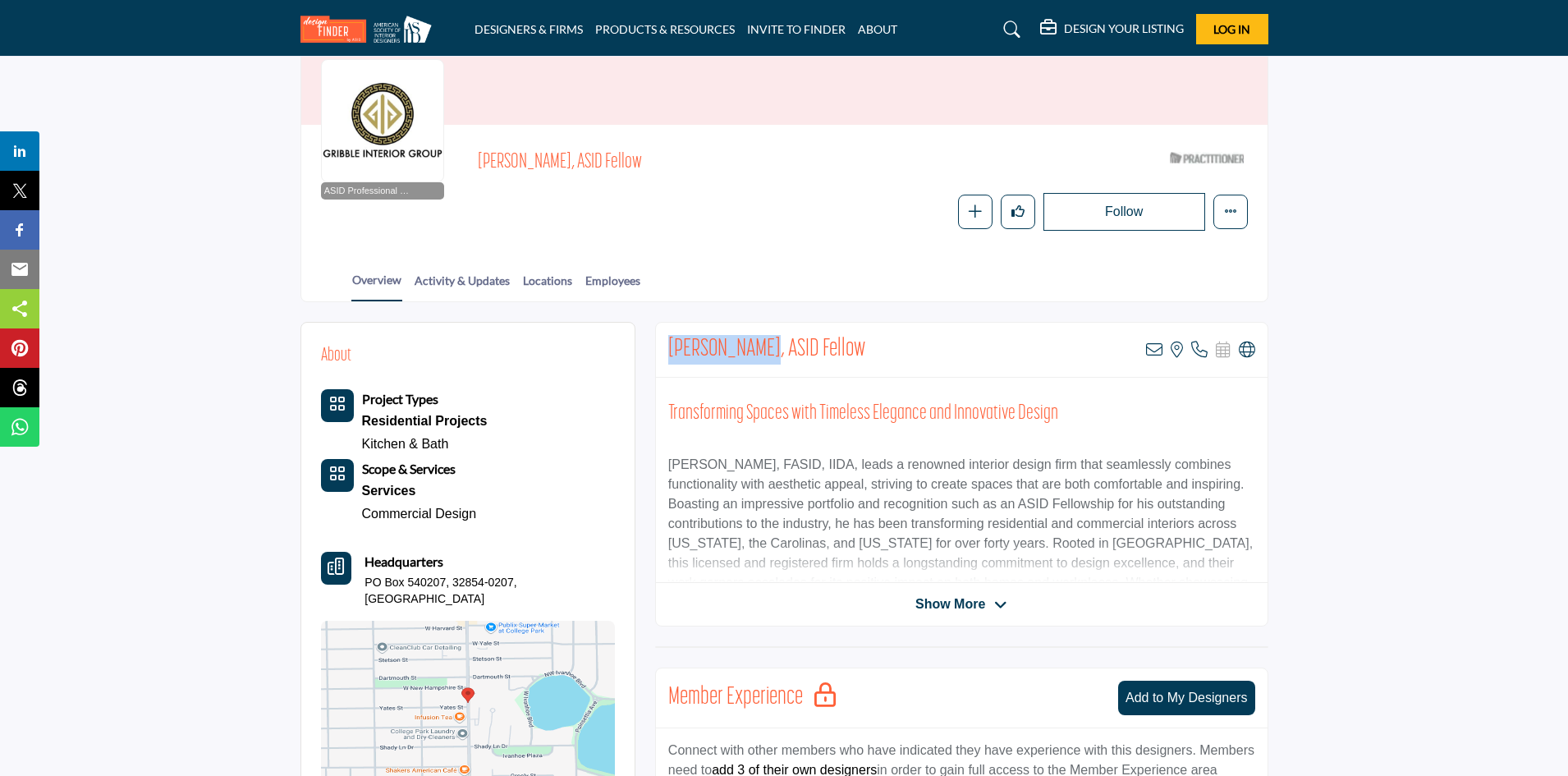
scroll to position [164, 0]
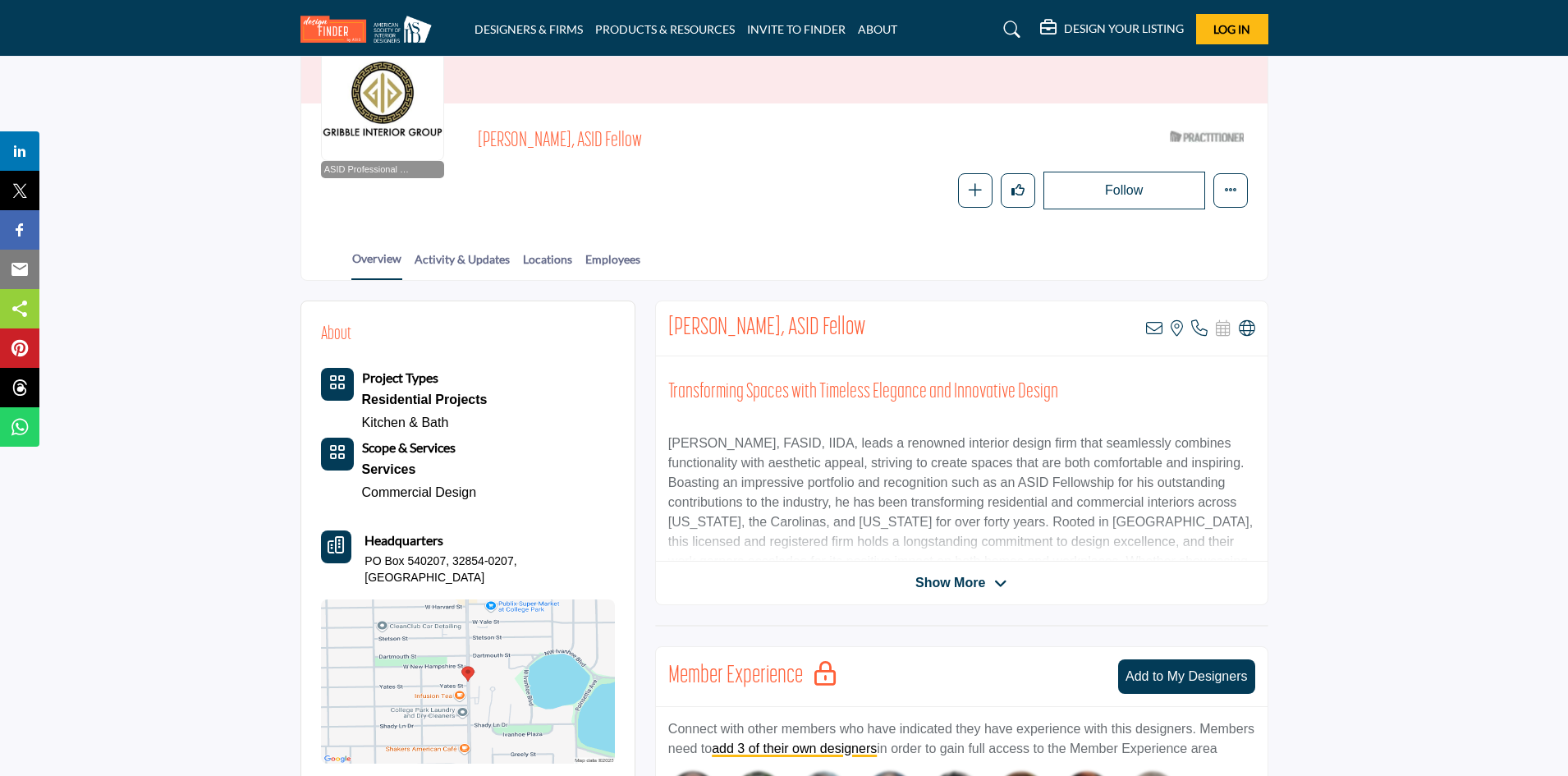
click at [971, 591] on span "Show More" at bounding box center [950, 583] width 70 height 20
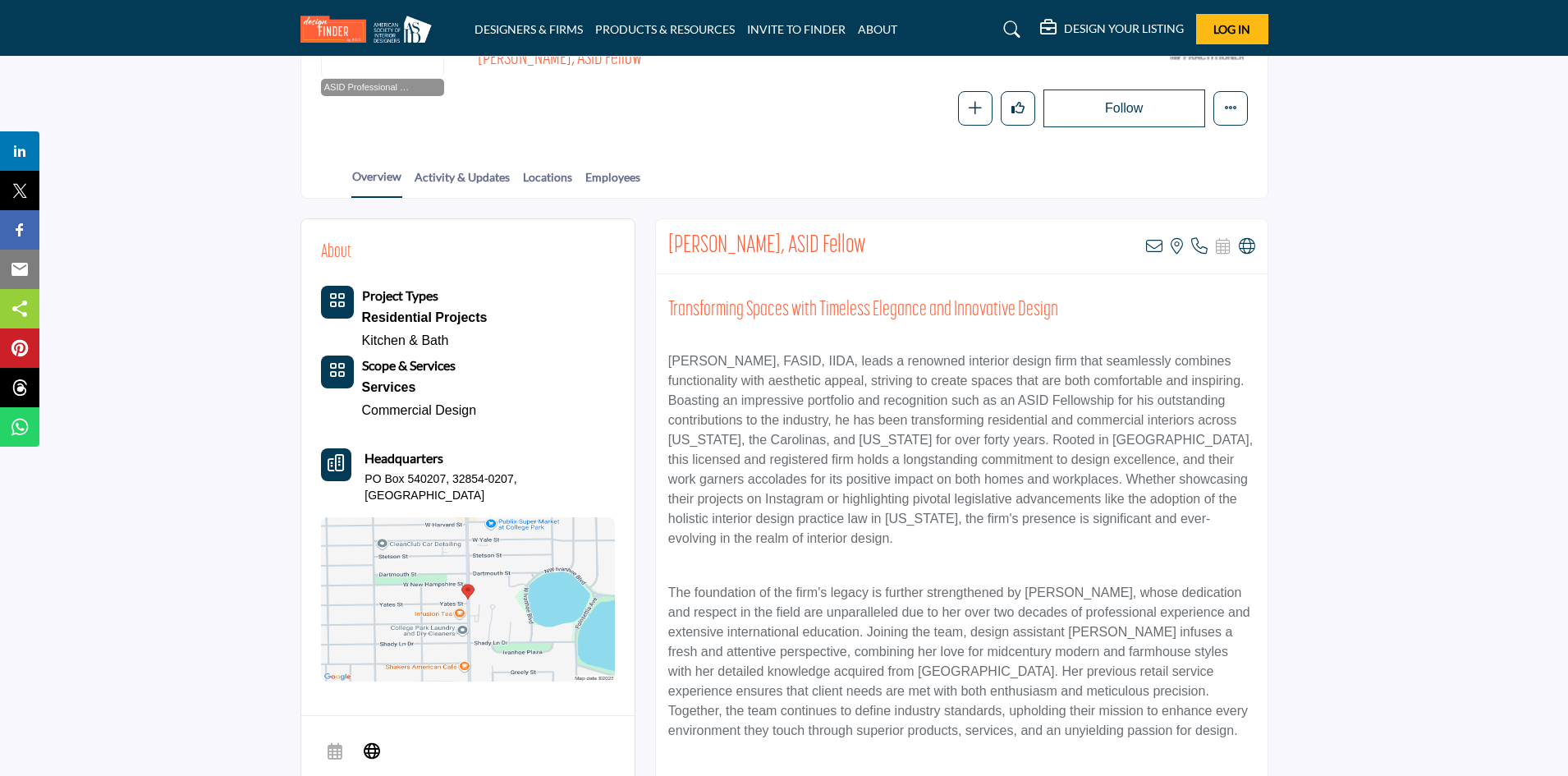
scroll to position [329, 0]
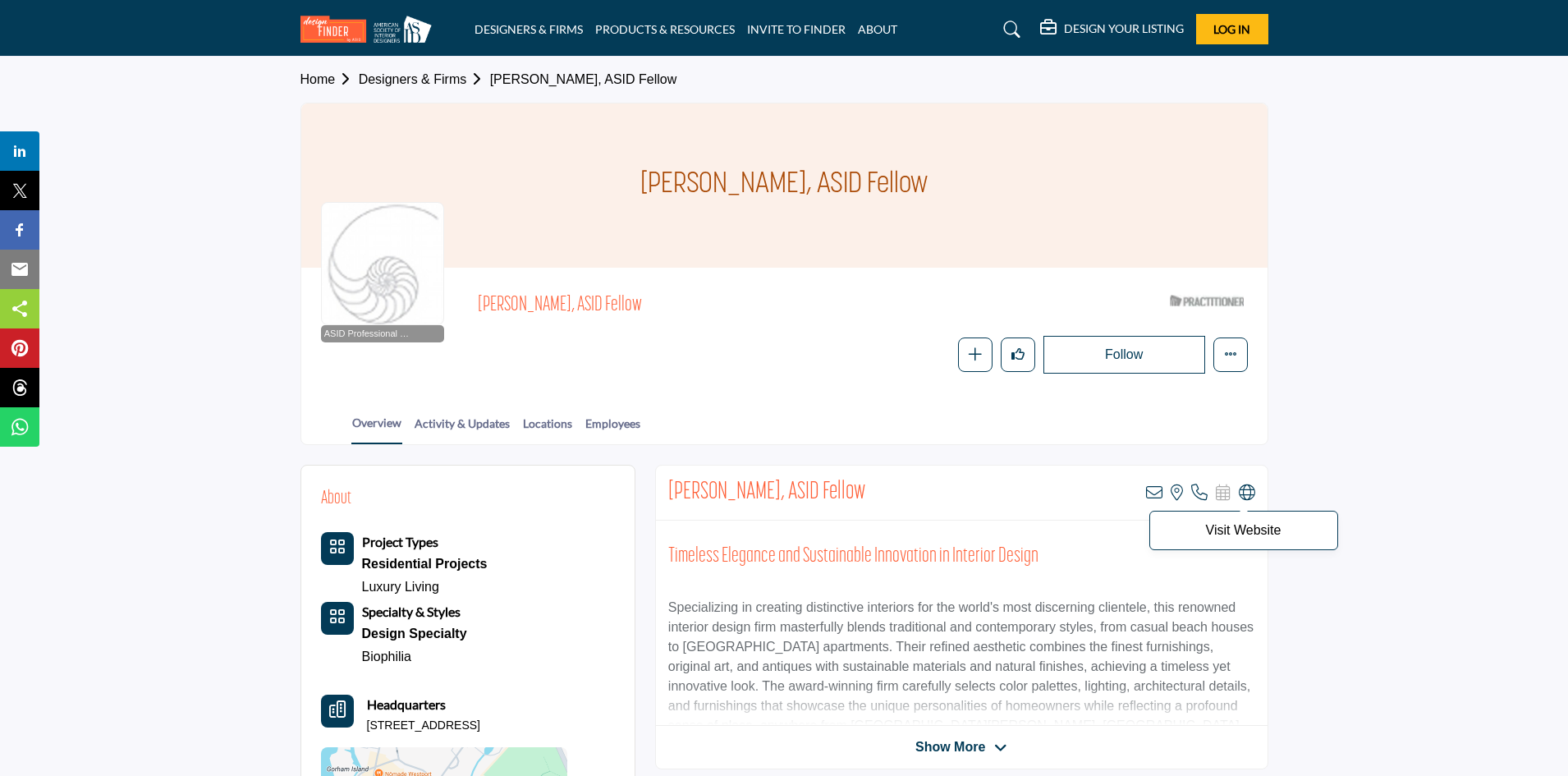
click at [1243, 490] on icon at bounding box center [1246, 492] width 17 height 17
click at [1247, 528] on p "Visit Website" at bounding box center [1243, 530] width 171 height 13
drag, startPoint x: 662, startPoint y: 494, endPoint x: 762, endPoint y: 492, distance: 100.0
click at [762, 492] on div "[PERSON_NAME], ASID Fellow View email address of this listing View the location…" at bounding box center [962, 493] width 612 height 55
copy h2 "Trudy Dujardin"
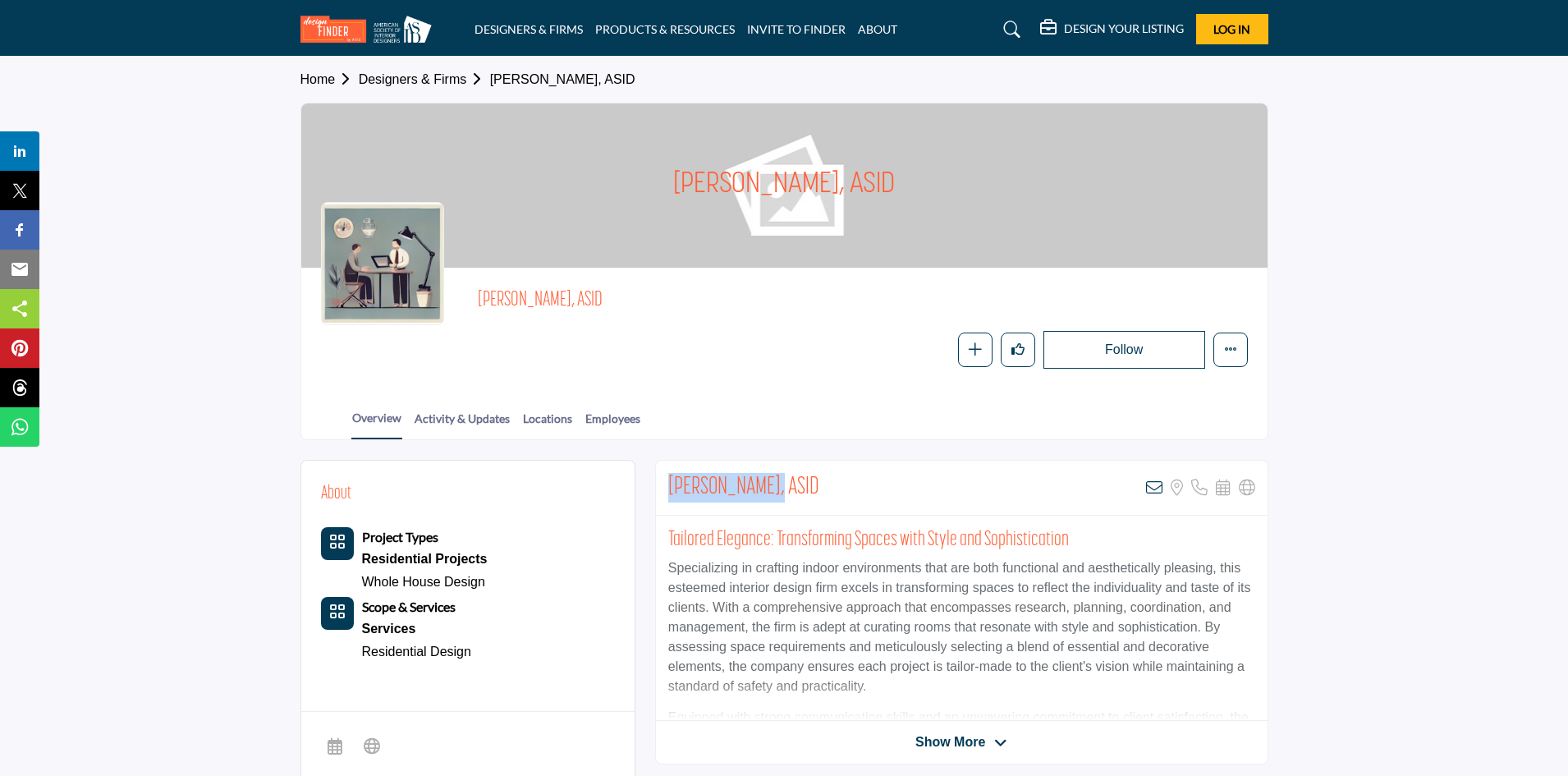
drag, startPoint x: 661, startPoint y: 486, endPoint x: 772, endPoint y: 477, distance: 111.4
click at [772, 477] on div "Krissy Skuback, ASID View email address of this listing Sorry, but we don't hav…" at bounding box center [962, 489] width 612 height 55
copy h2 "Krissy Skuback"
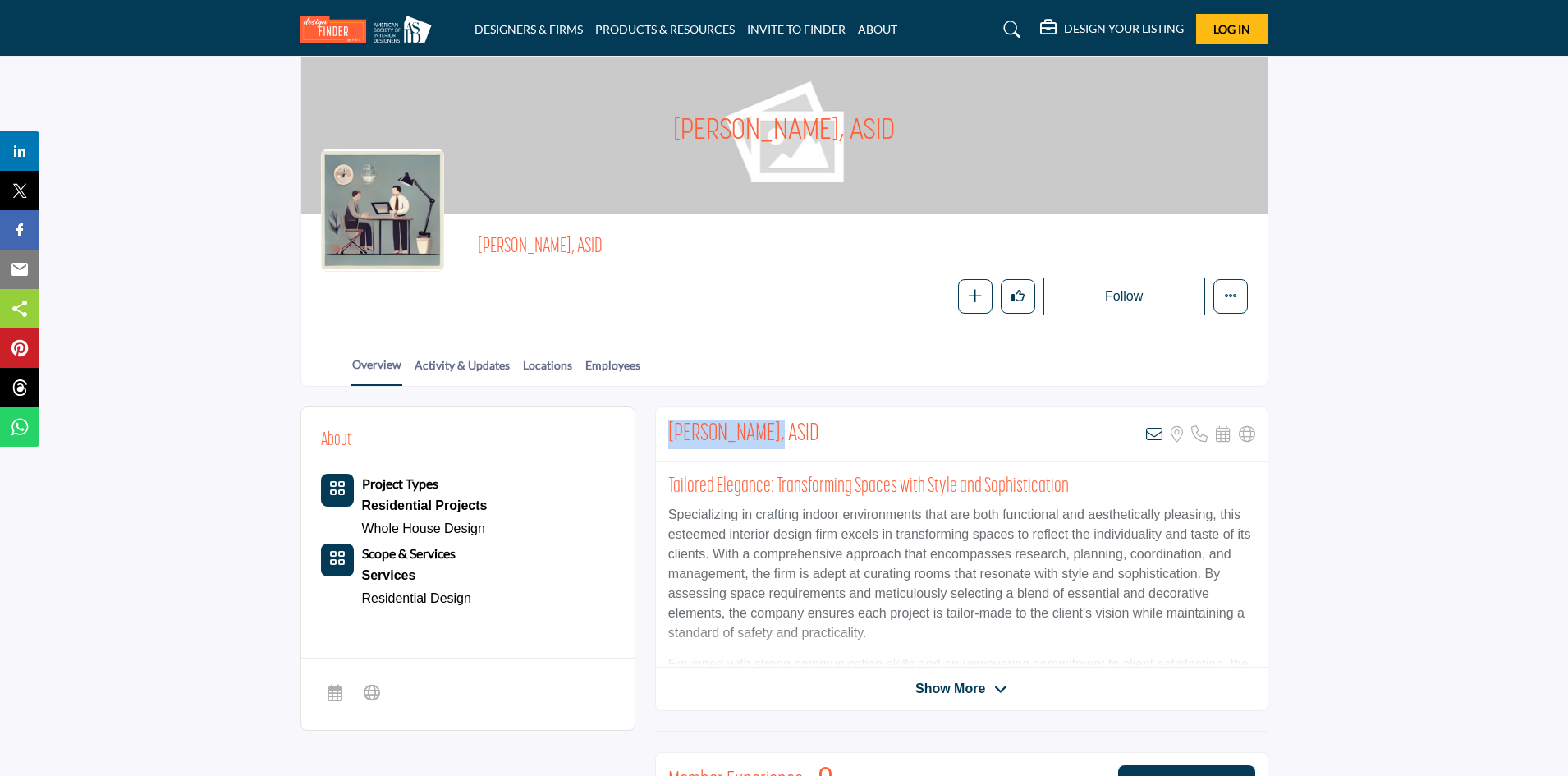
scroll to position [82, 0]
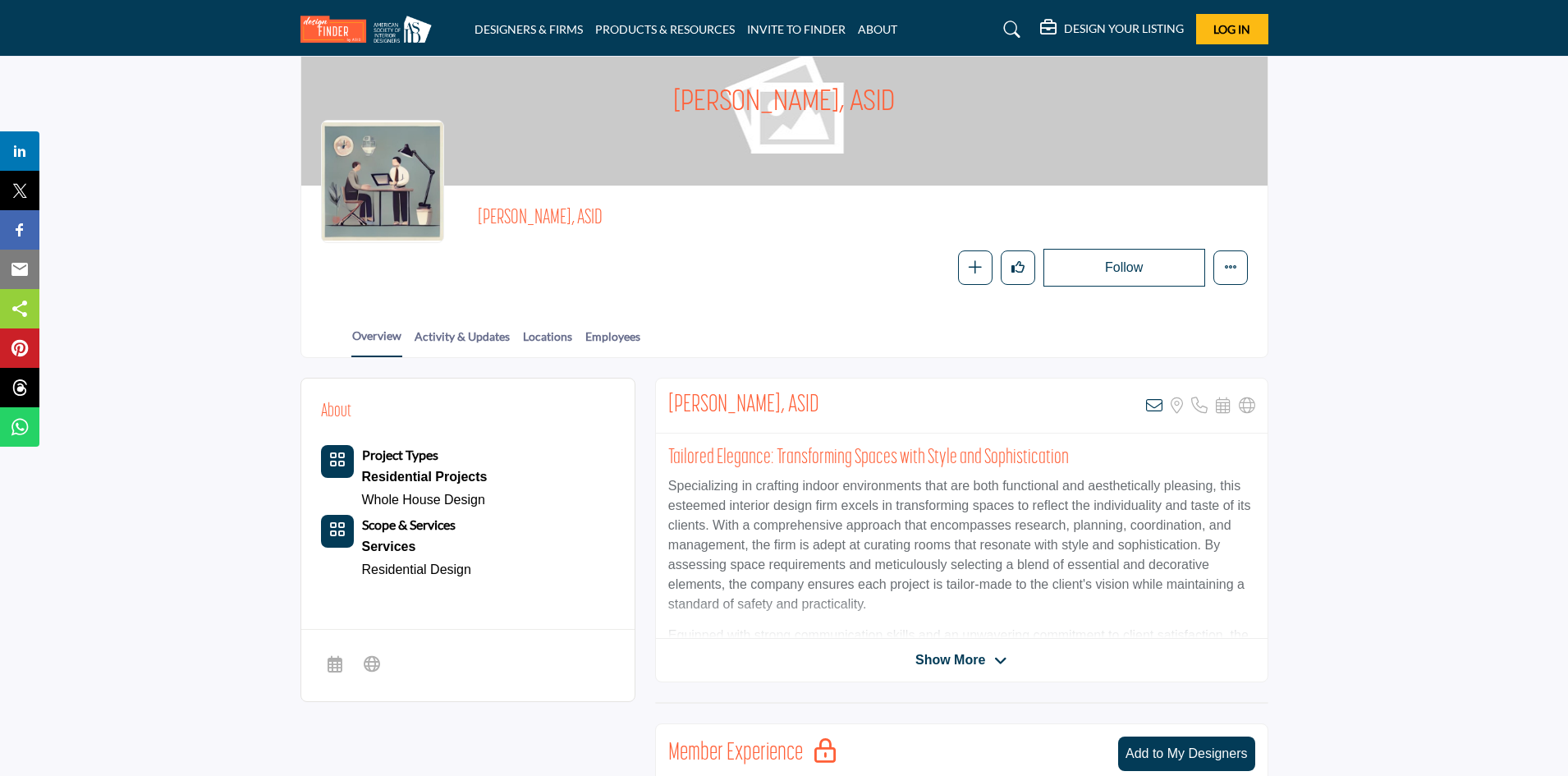
click at [977, 655] on span "Show More" at bounding box center [950, 660] width 70 height 20
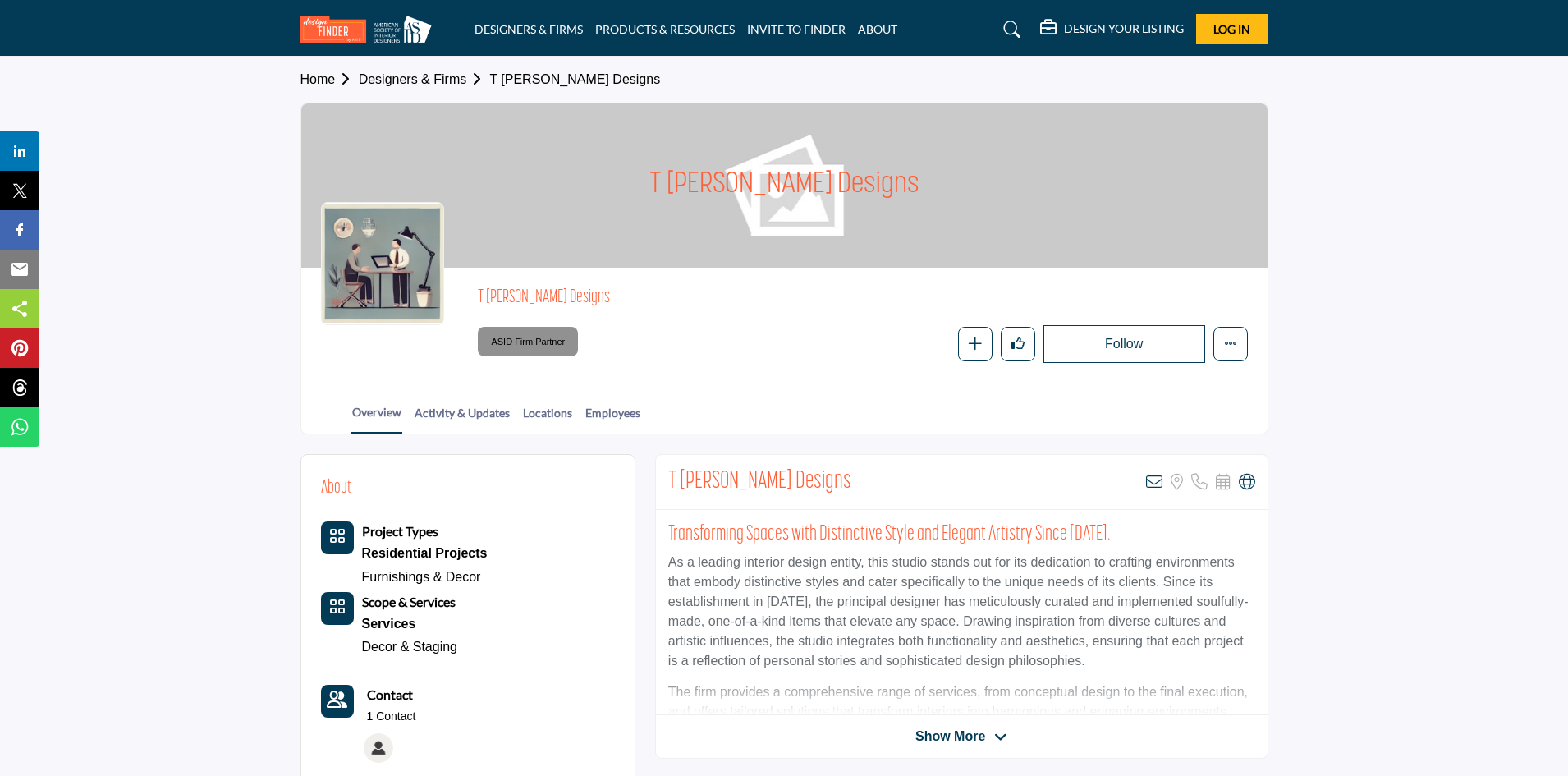
click at [1260, 483] on div "T Karn Designs View email address of this listing Sorry, but we don't have a lo…" at bounding box center [962, 483] width 612 height 55
click at [1238, 481] on div "View email address of this listing Sorry, but we don't have a location for this…" at bounding box center [1200, 482] width 109 height 17
click at [1248, 517] on p "Visit Website" at bounding box center [1243, 519] width 171 height 13
click at [1247, 479] on icon at bounding box center [1246, 482] width 17 height 17
click at [1253, 521] on p "Visit Website" at bounding box center [1243, 519] width 171 height 13
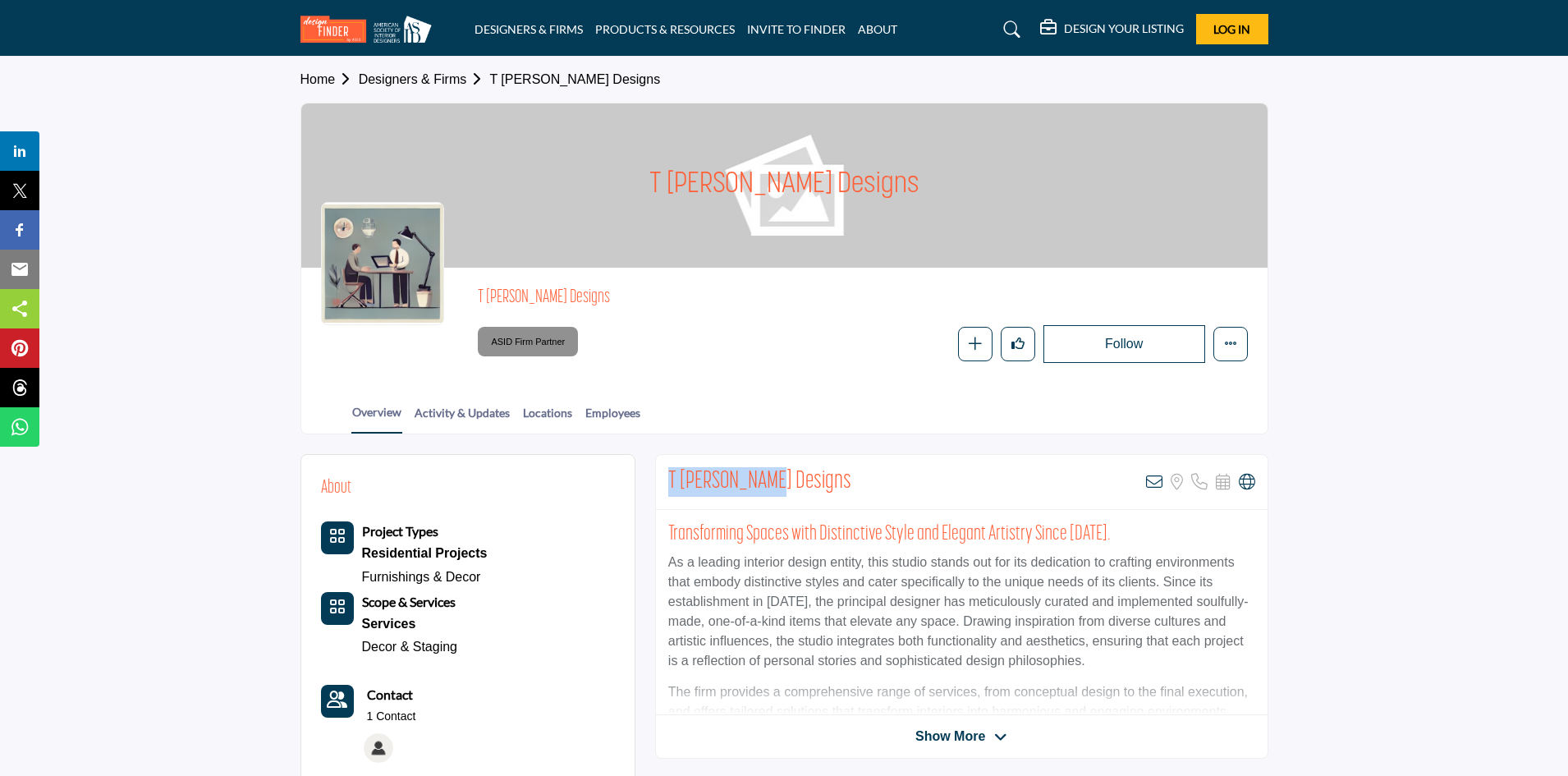
drag, startPoint x: 667, startPoint y: 474, endPoint x: 770, endPoint y: 476, distance: 103.0
click at [770, 476] on div "T Karn Designs View email address of this listing Sorry, but we don't have a lo…" at bounding box center [962, 483] width 612 height 55
copy h2 "T Karn Designs"
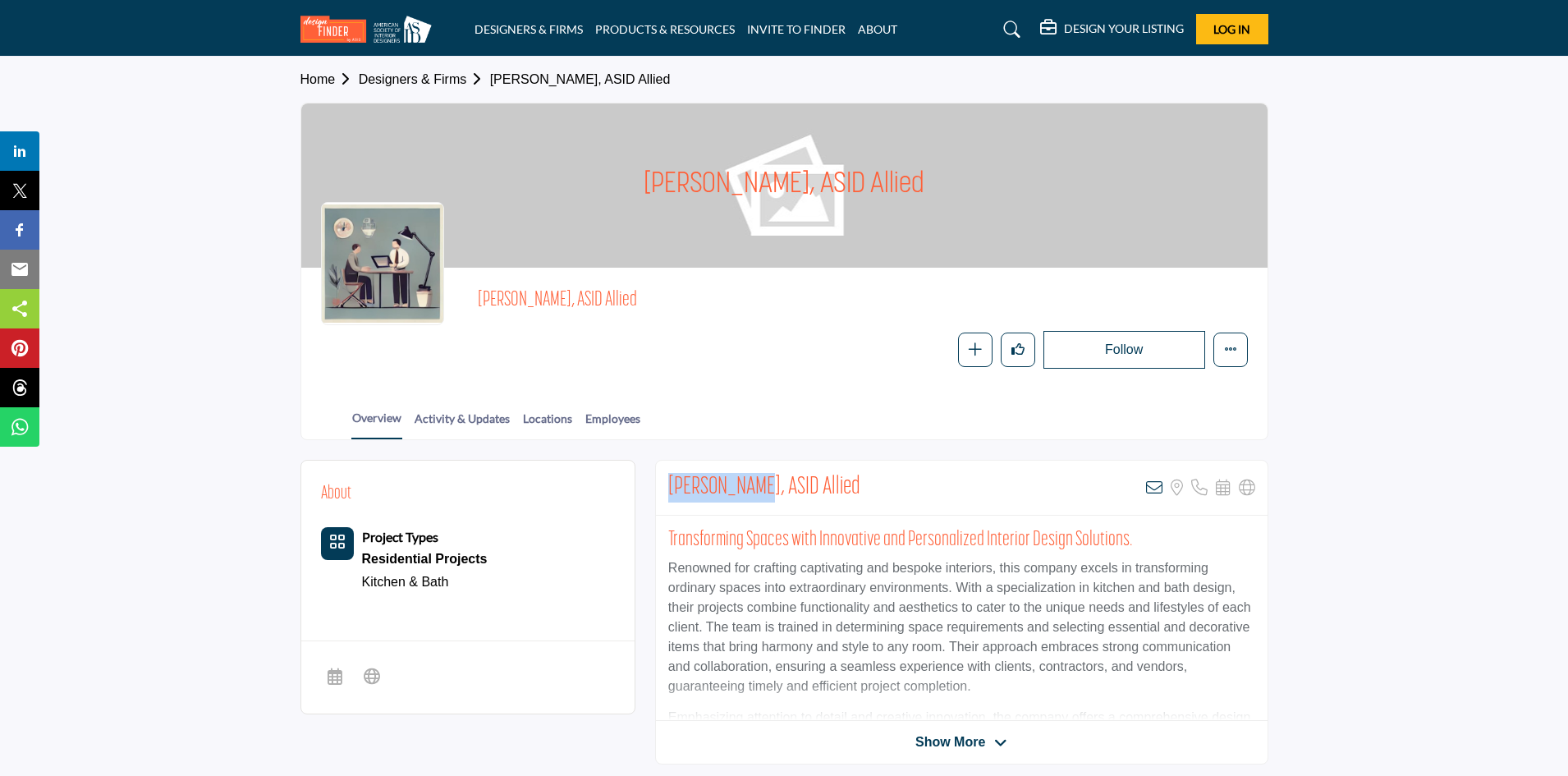
drag, startPoint x: 662, startPoint y: 490, endPoint x: 759, endPoint y: 491, distance: 97.0
click at [759, 491] on div "[PERSON_NAME], ASID Allied View email address of this listing Sorry, but we don…" at bounding box center [962, 489] width 612 height 55
copy h2 "[PERSON_NAME]"
click at [979, 746] on span "Show More" at bounding box center [950, 743] width 70 height 20
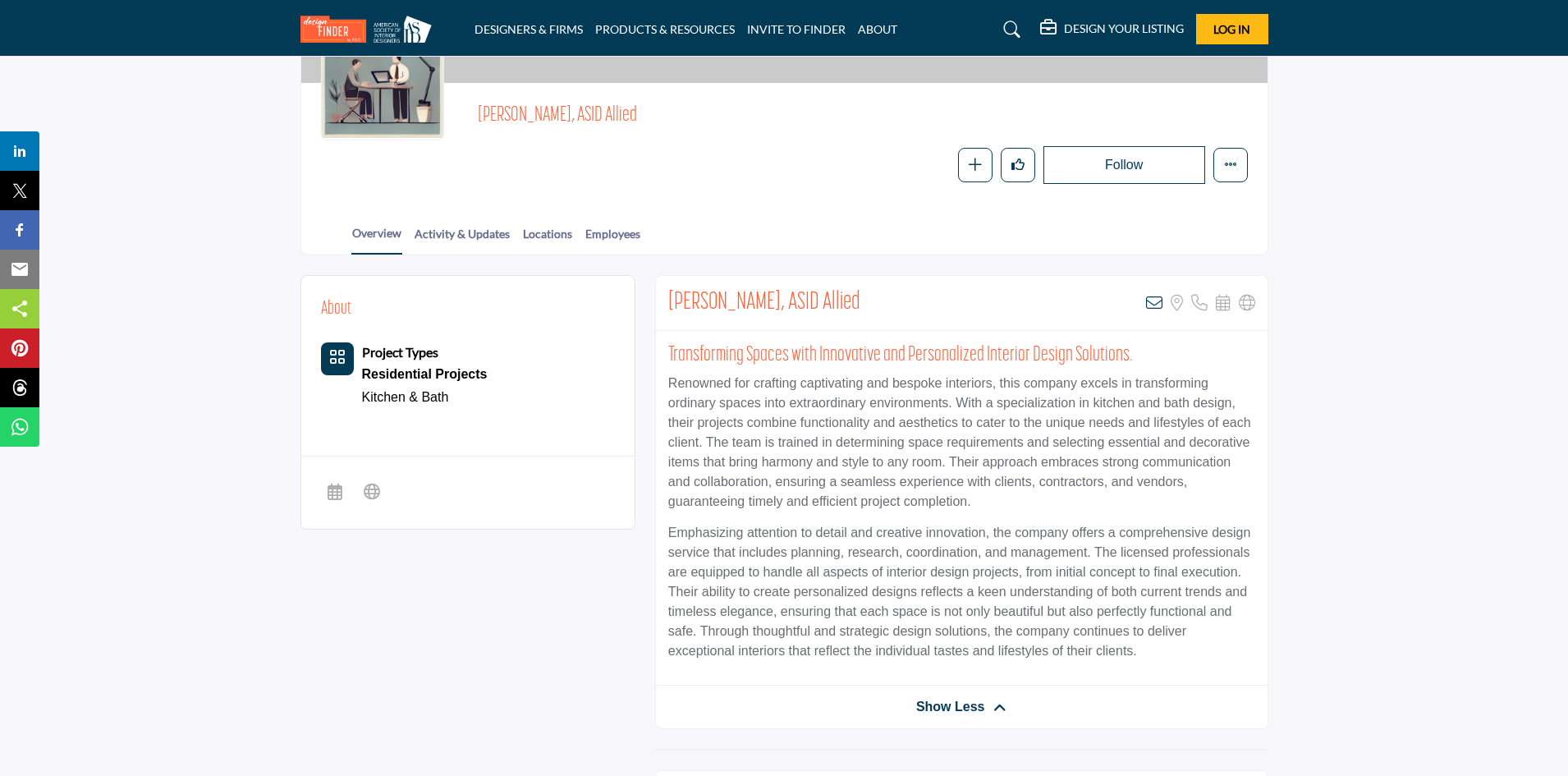
scroll to position [246, 0]
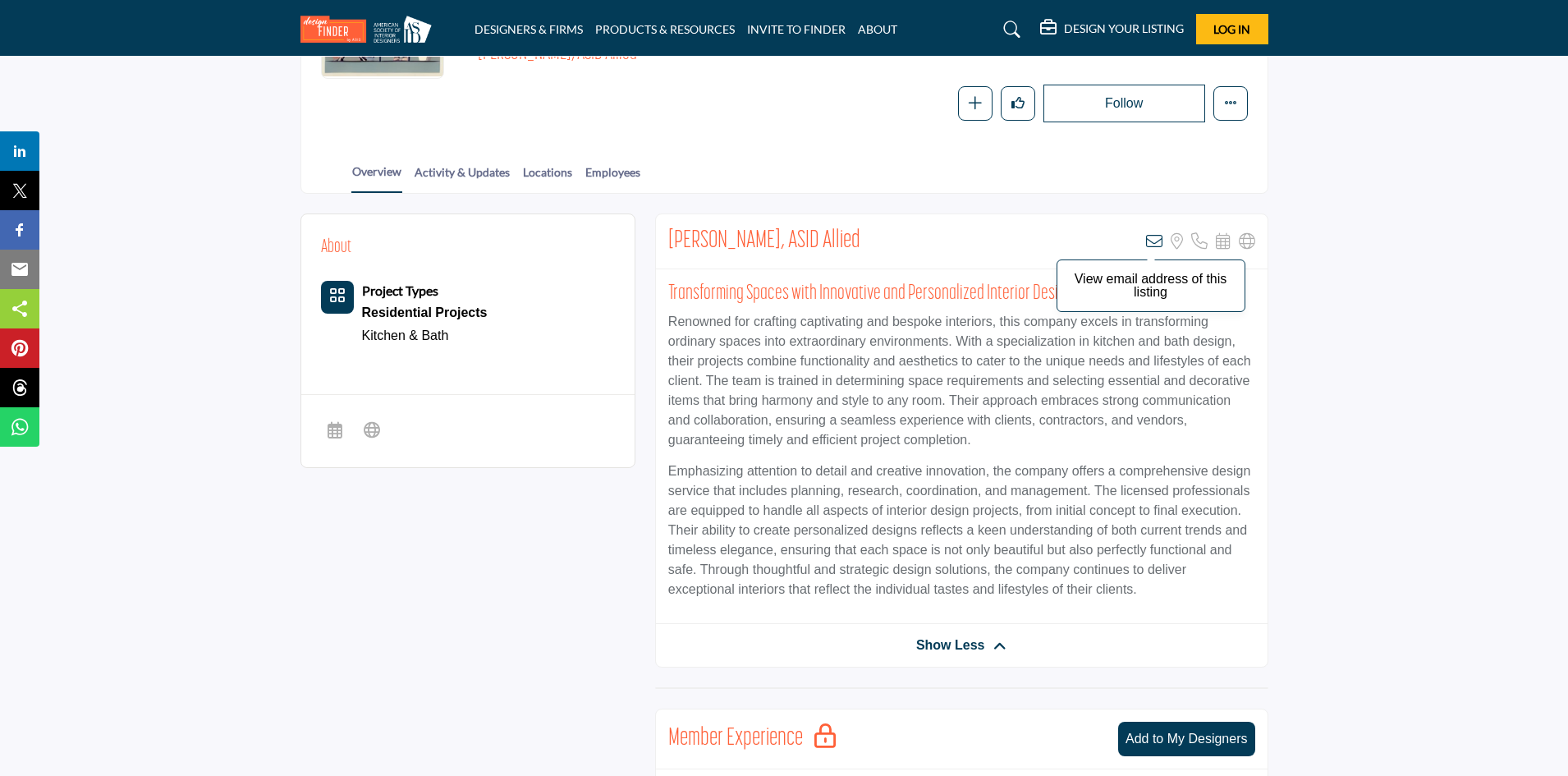
click at [1148, 242] on icon at bounding box center [1154, 241] width 17 height 17
